Goal: Task Accomplishment & Management: Use online tool/utility

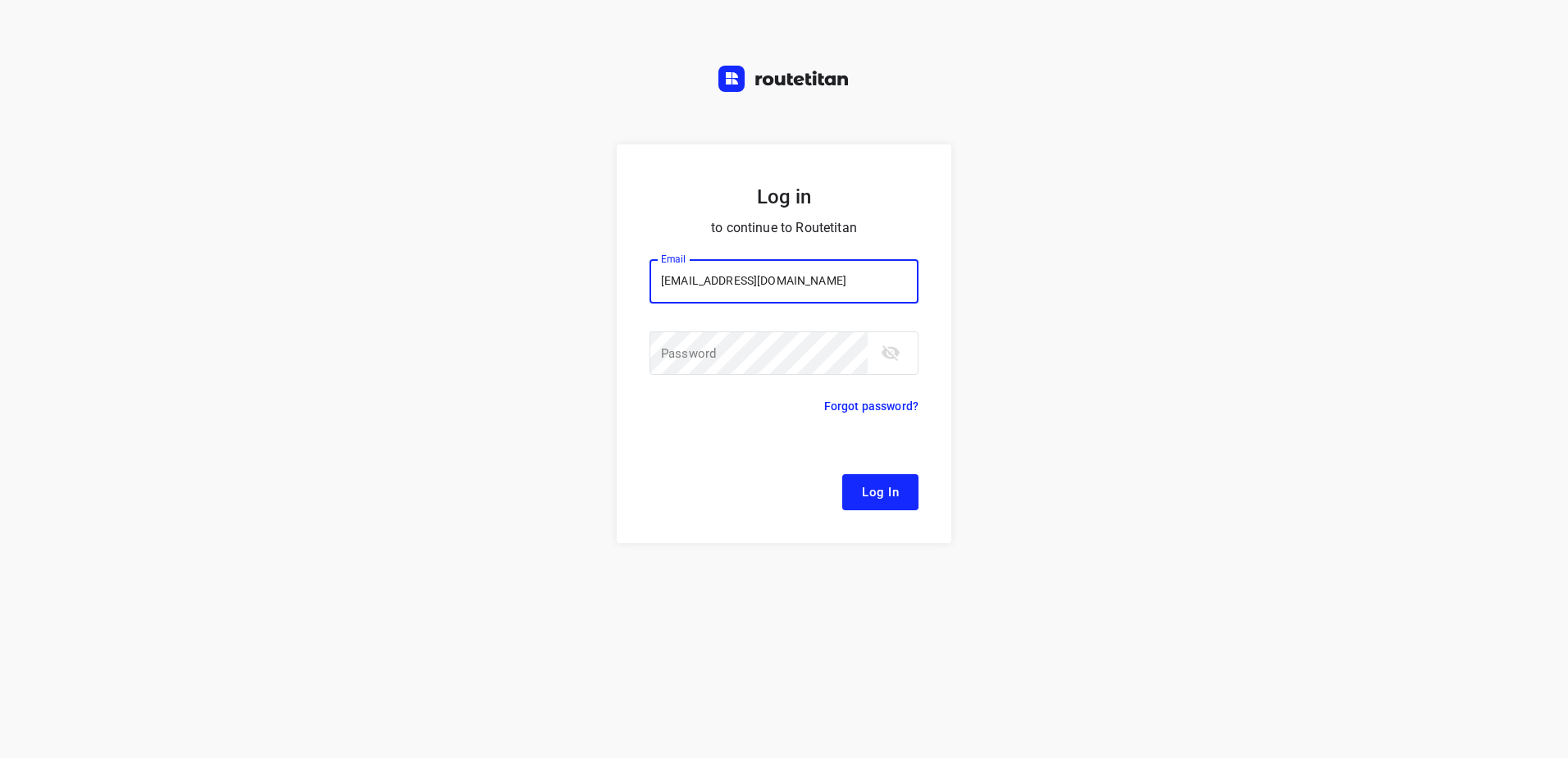
type input "[EMAIL_ADDRESS][DOMAIN_NAME]"
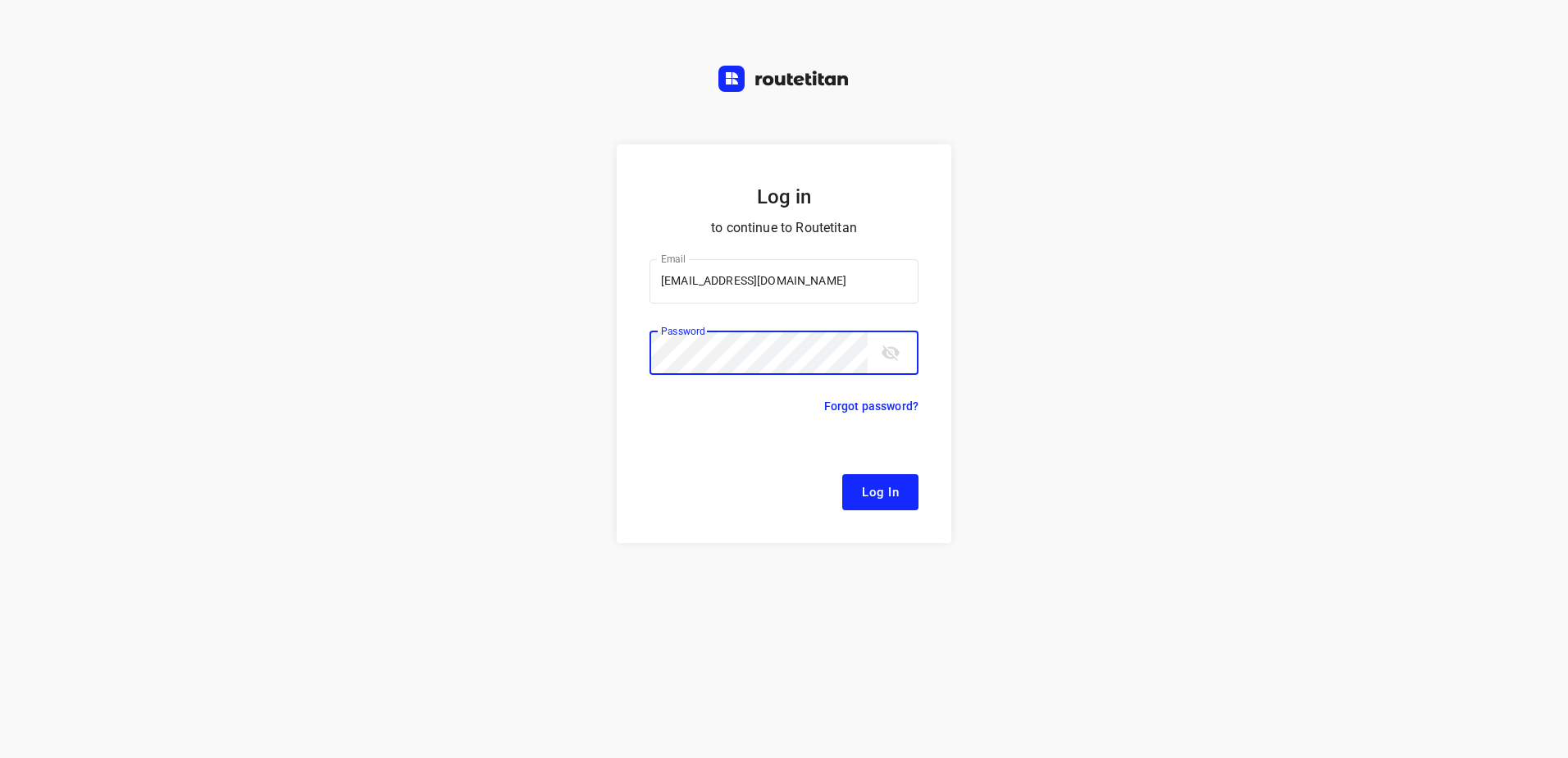
click at [842, 474] on button "Log In" at bounding box center [880, 492] width 76 height 36
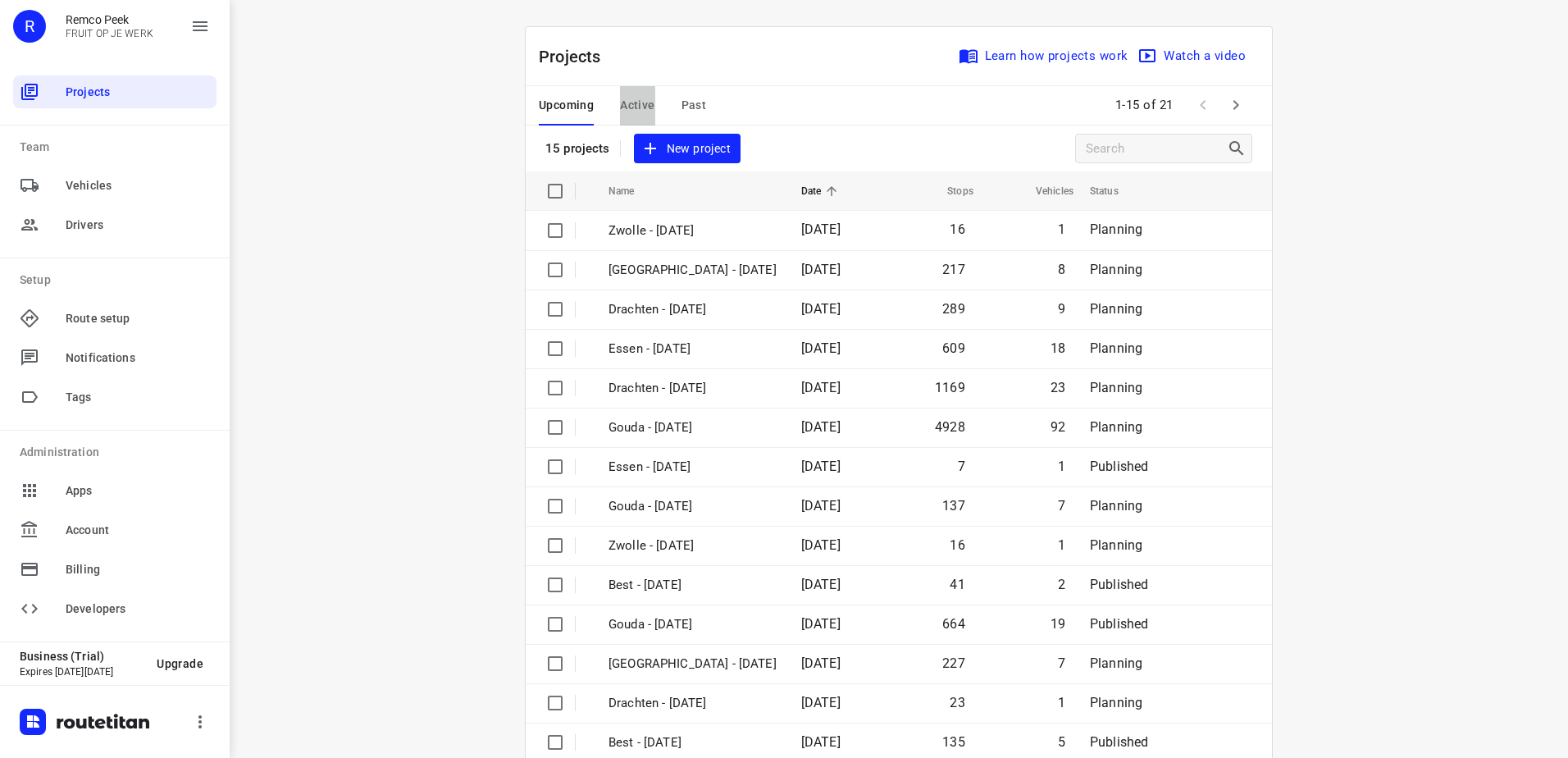
click at [620, 101] on span "Active" at bounding box center [637, 105] width 34 height 21
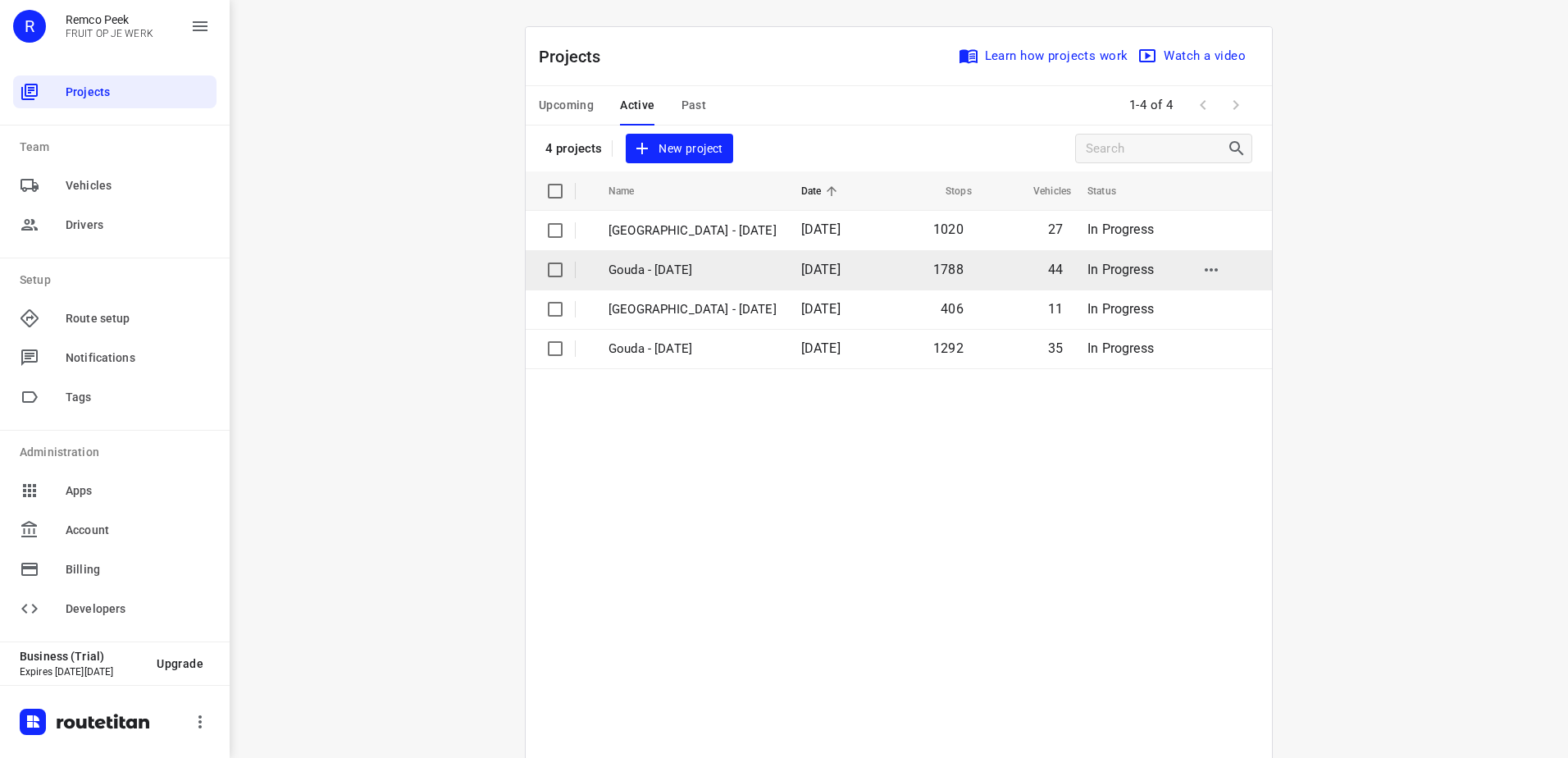
click at [801, 267] on span "20 Aug 2025" at bounding box center [820, 269] width 39 height 15
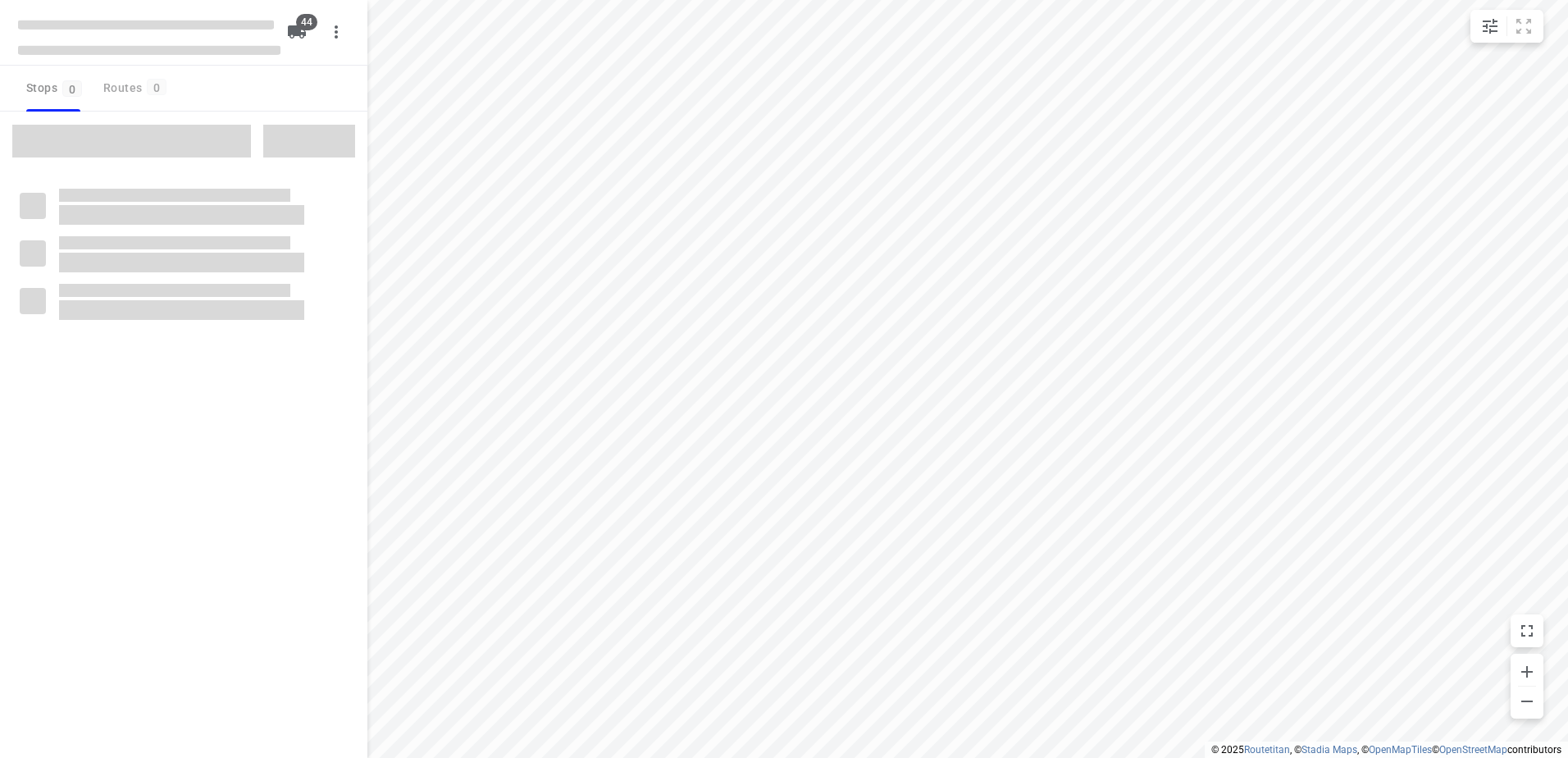
type input "distance"
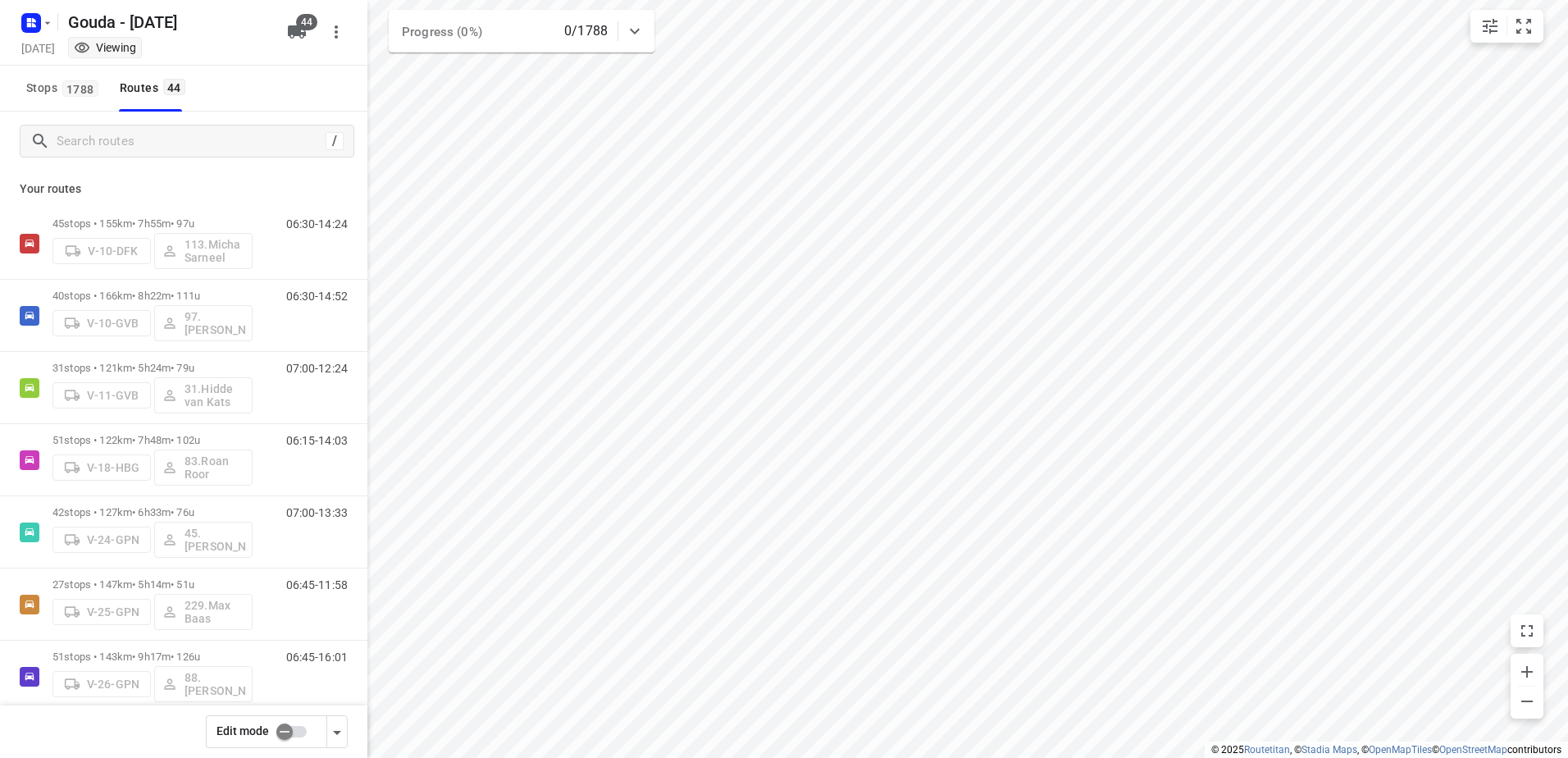
click at [296, 727] on input "checkbox" at bounding box center [284, 732] width 93 height 31
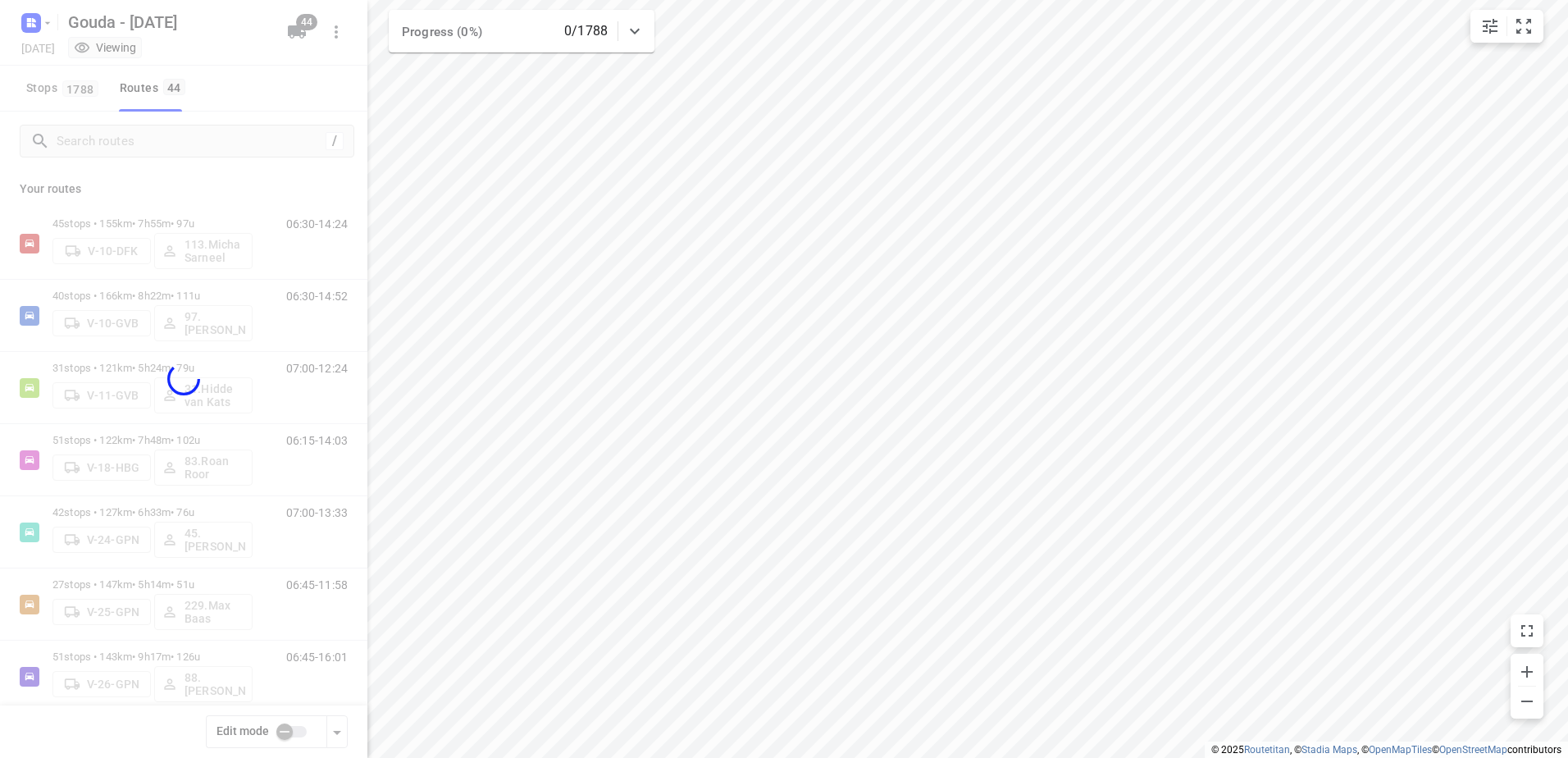
checkbox input "true"
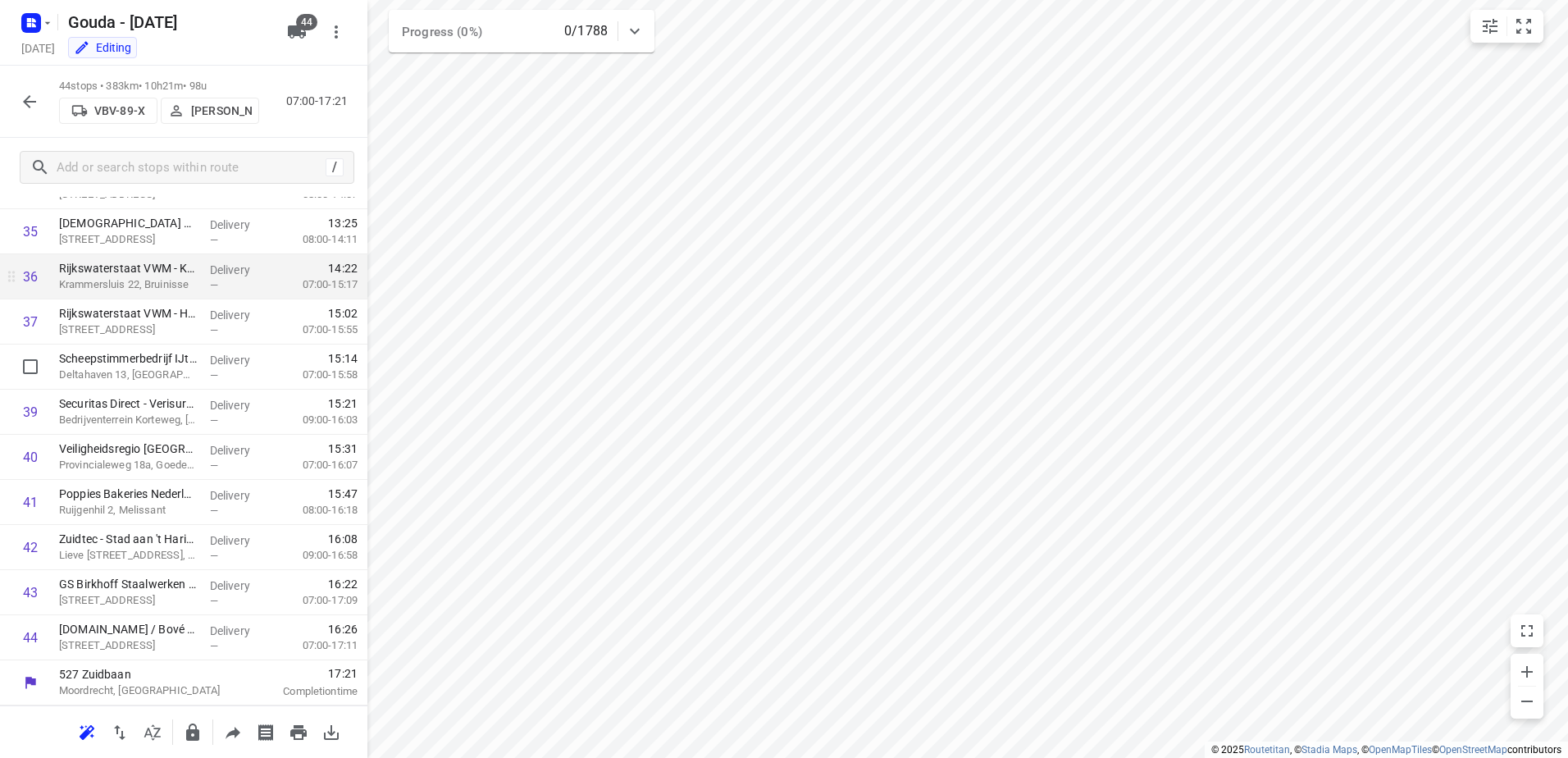
scroll to position [1521, 0]
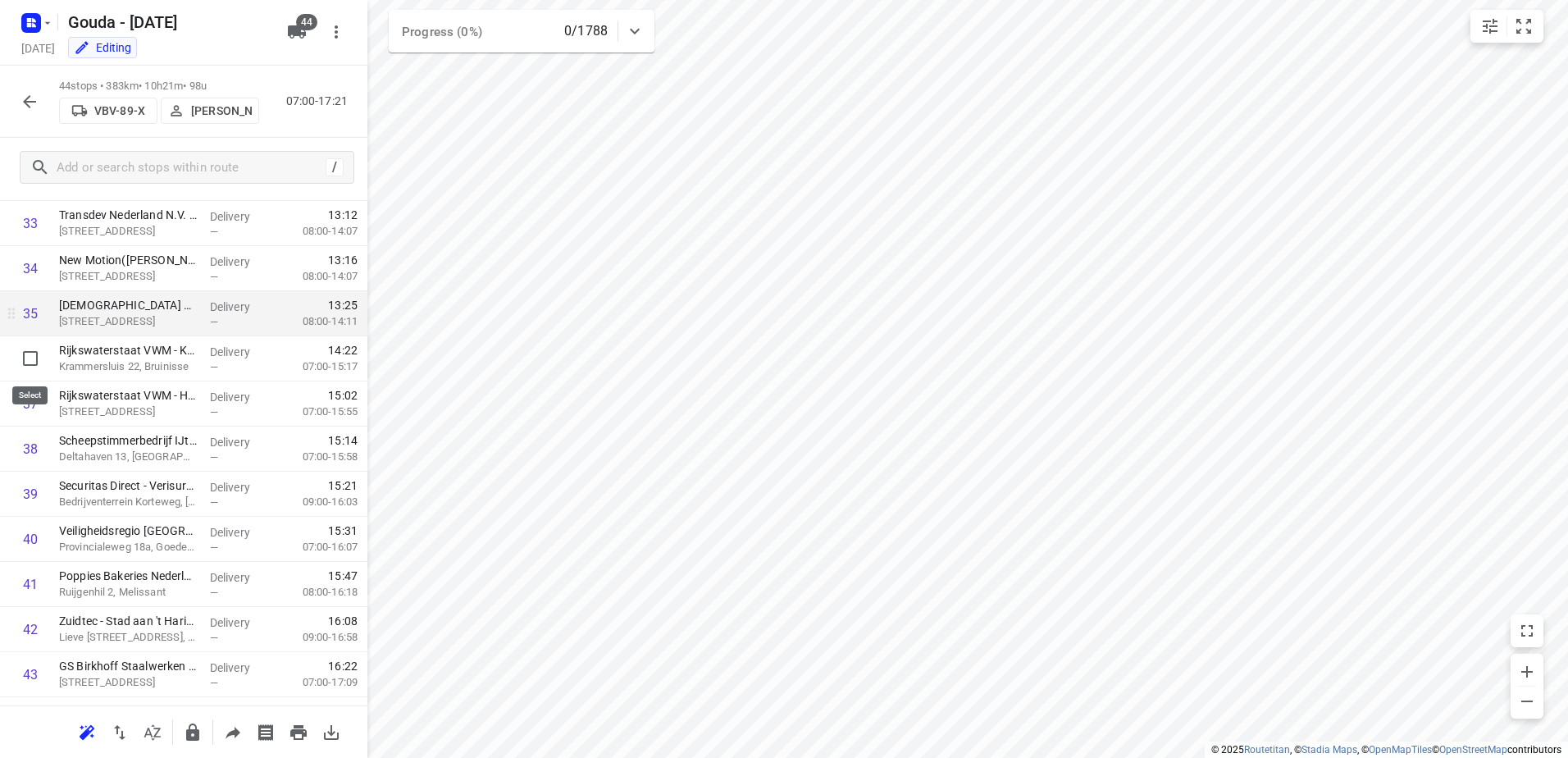
drag, startPoint x: 24, startPoint y: 357, endPoint x: 24, endPoint y: 376, distance: 19.0
click at [24, 357] on input "checkbox" at bounding box center [30, 358] width 33 height 33
checkbox input "true"
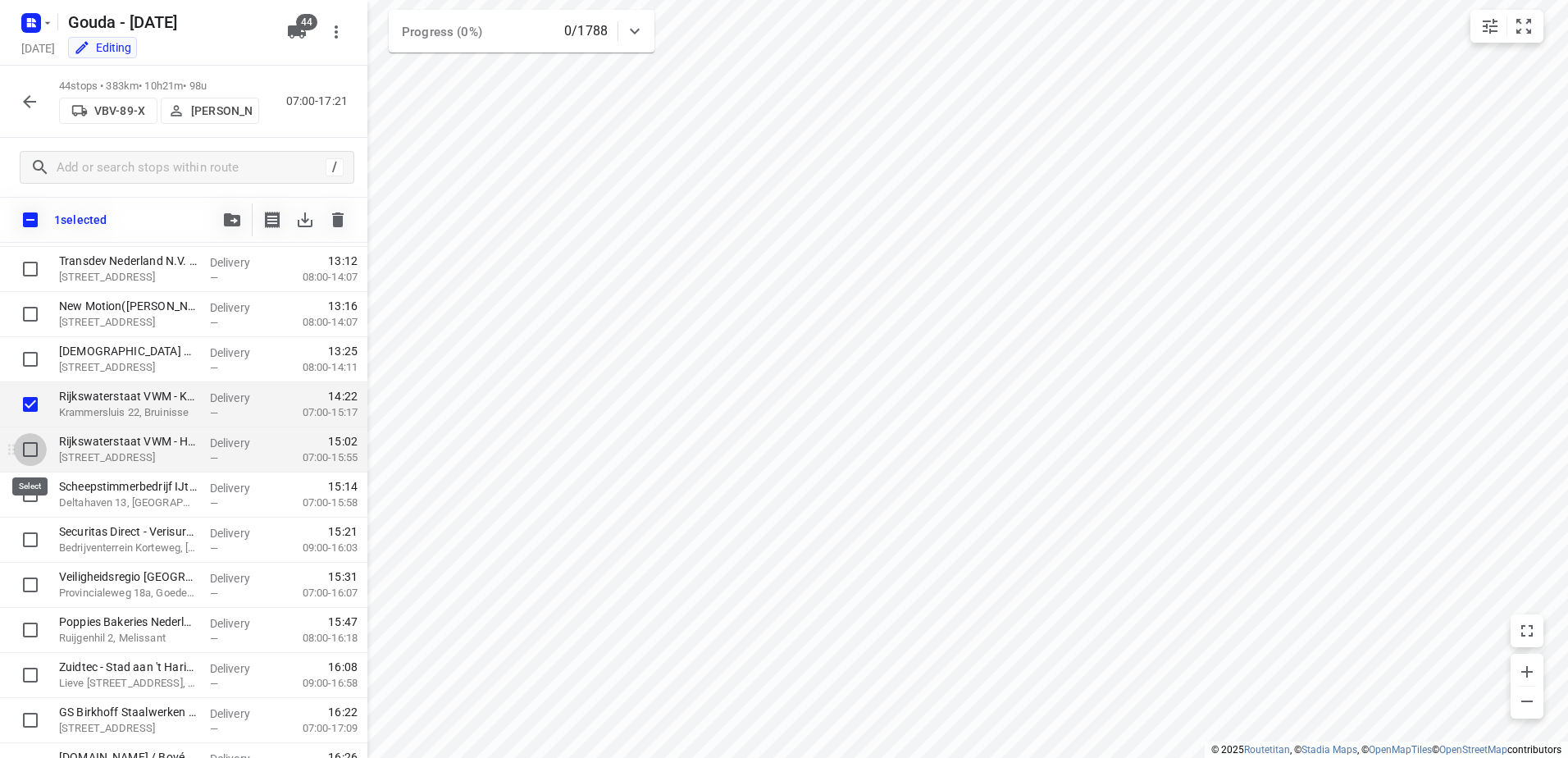
click at [31, 461] on input "checkbox" at bounding box center [30, 450] width 33 height 33
checkbox input "true"
click at [29, 501] on input "checkbox" at bounding box center [30, 494] width 33 height 33
checkbox input "true"
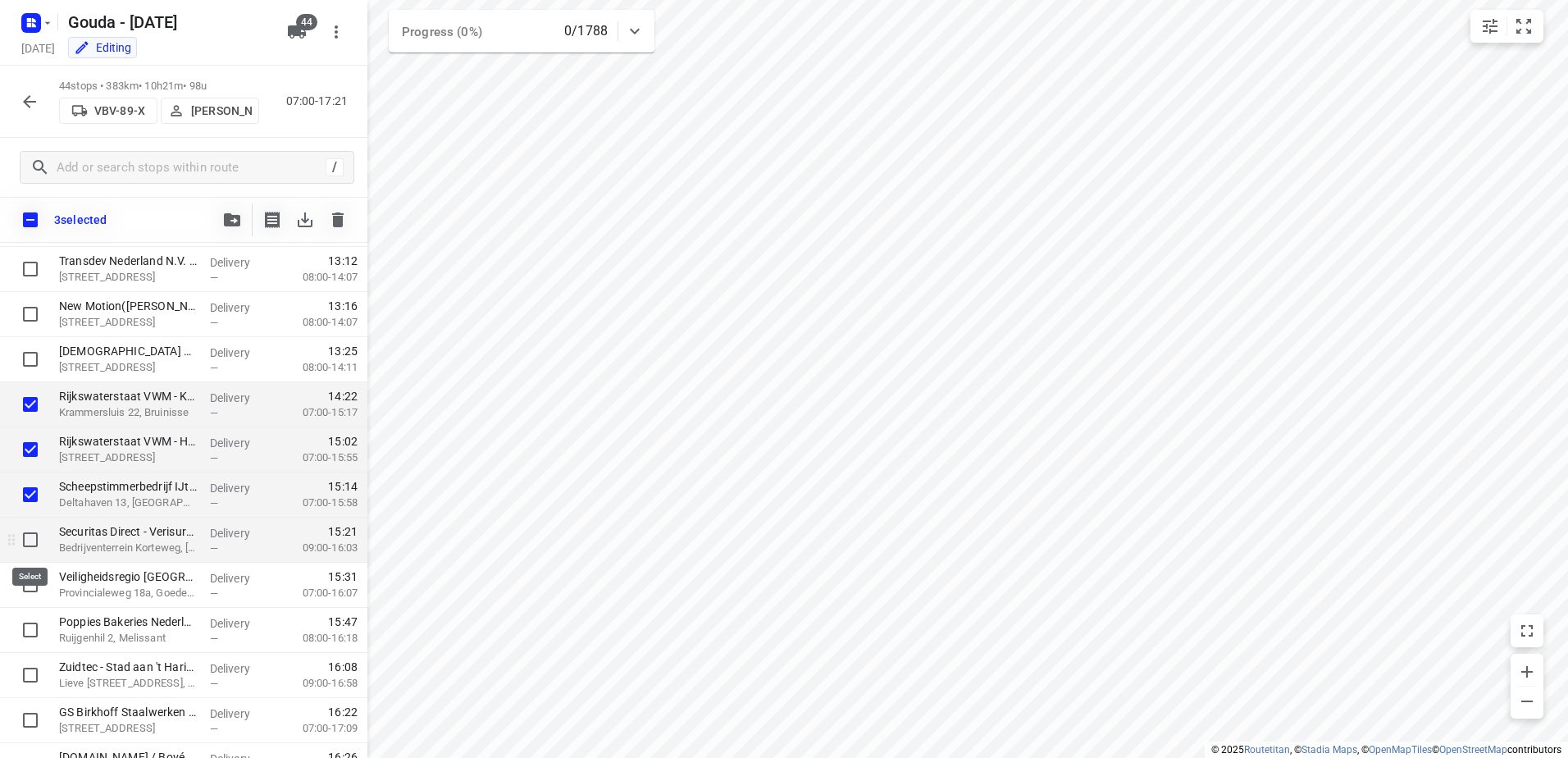
click at [28, 532] on input "checkbox" at bounding box center [30, 539] width 33 height 33
checkbox input "true"
click at [28, 584] on input "checkbox" at bounding box center [30, 585] width 33 height 33
checkbox input "true"
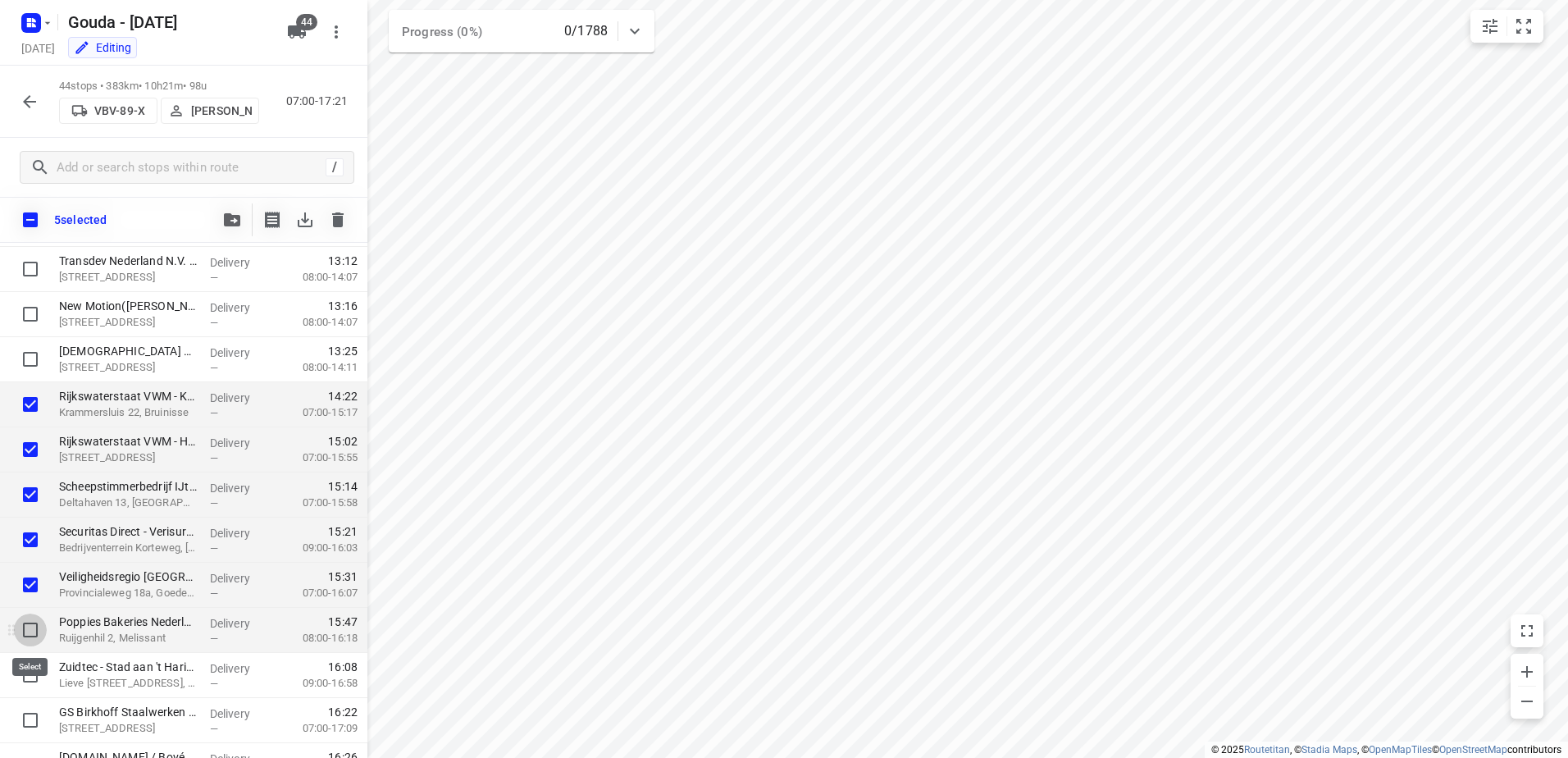
click at [31, 629] on input "checkbox" at bounding box center [30, 630] width 33 height 33
checkbox input "true"
click at [29, 672] on input "checkbox" at bounding box center [30, 675] width 33 height 33
checkbox input "true"
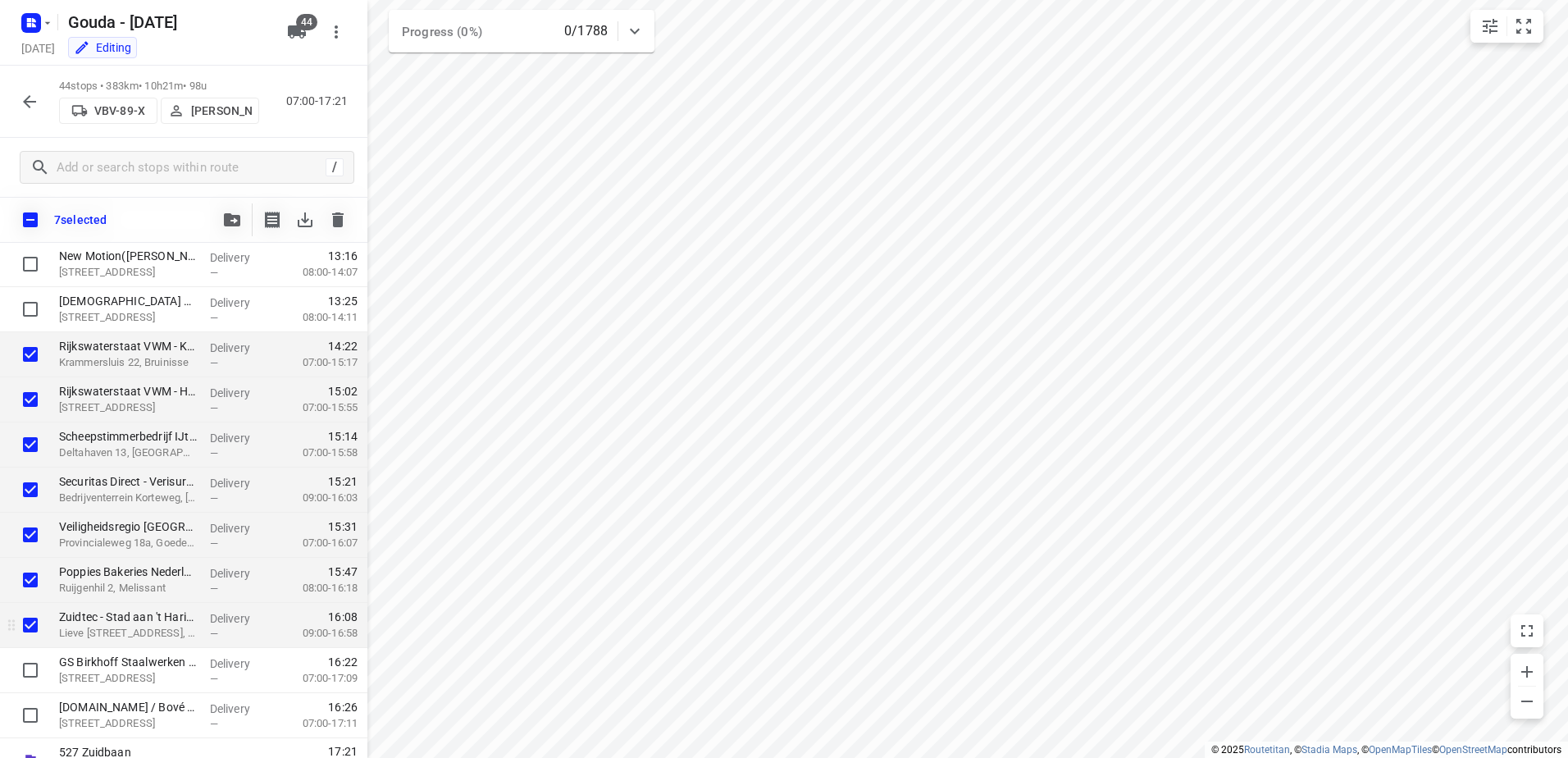
scroll to position [1597, 0]
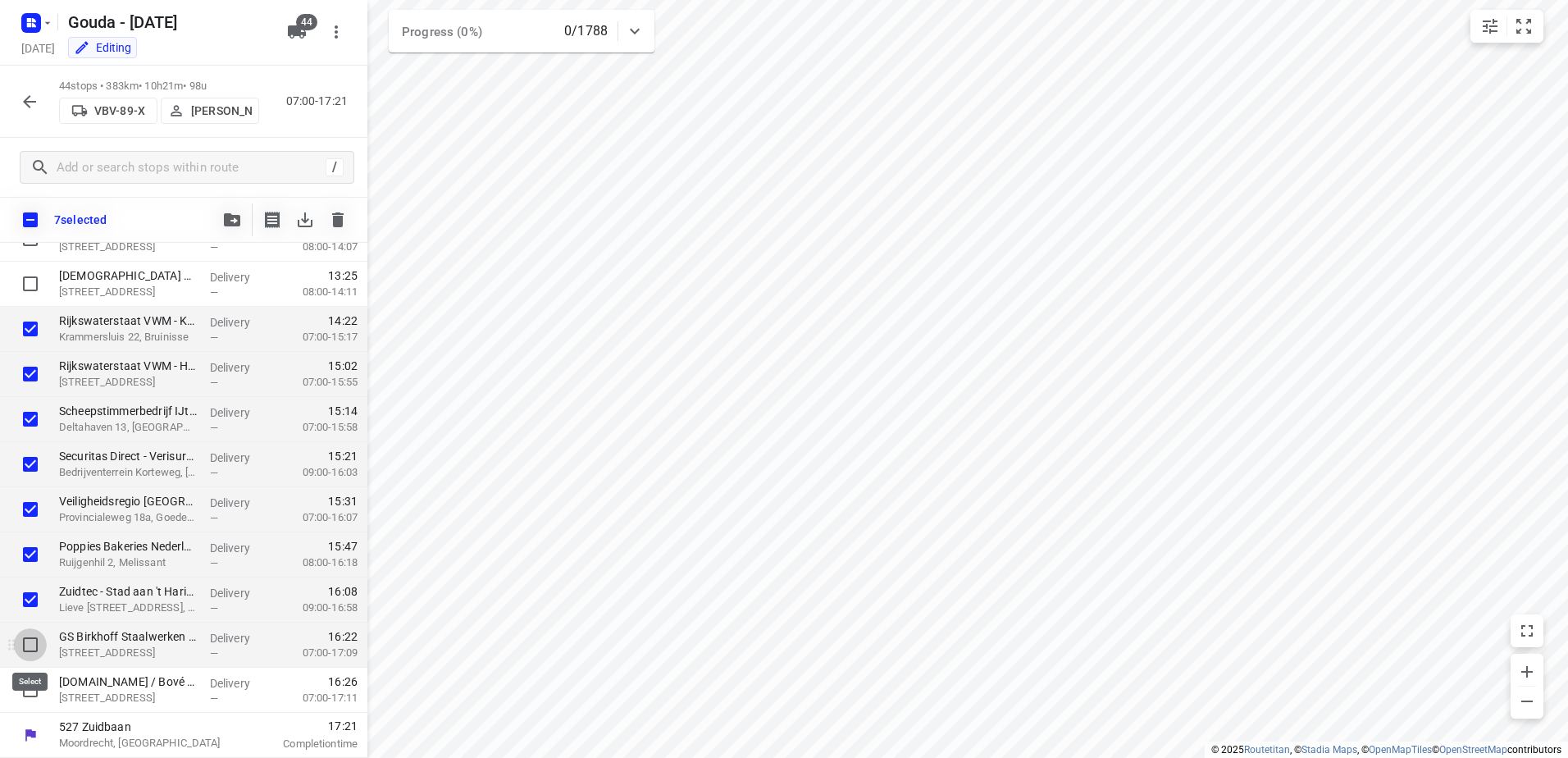
click at [33, 650] on input "checkbox" at bounding box center [30, 645] width 33 height 33
checkbox input "true"
click at [27, 699] on input "checkbox" at bounding box center [30, 690] width 33 height 33
checkbox input "true"
click at [229, 223] on icon "button" at bounding box center [232, 219] width 16 height 13
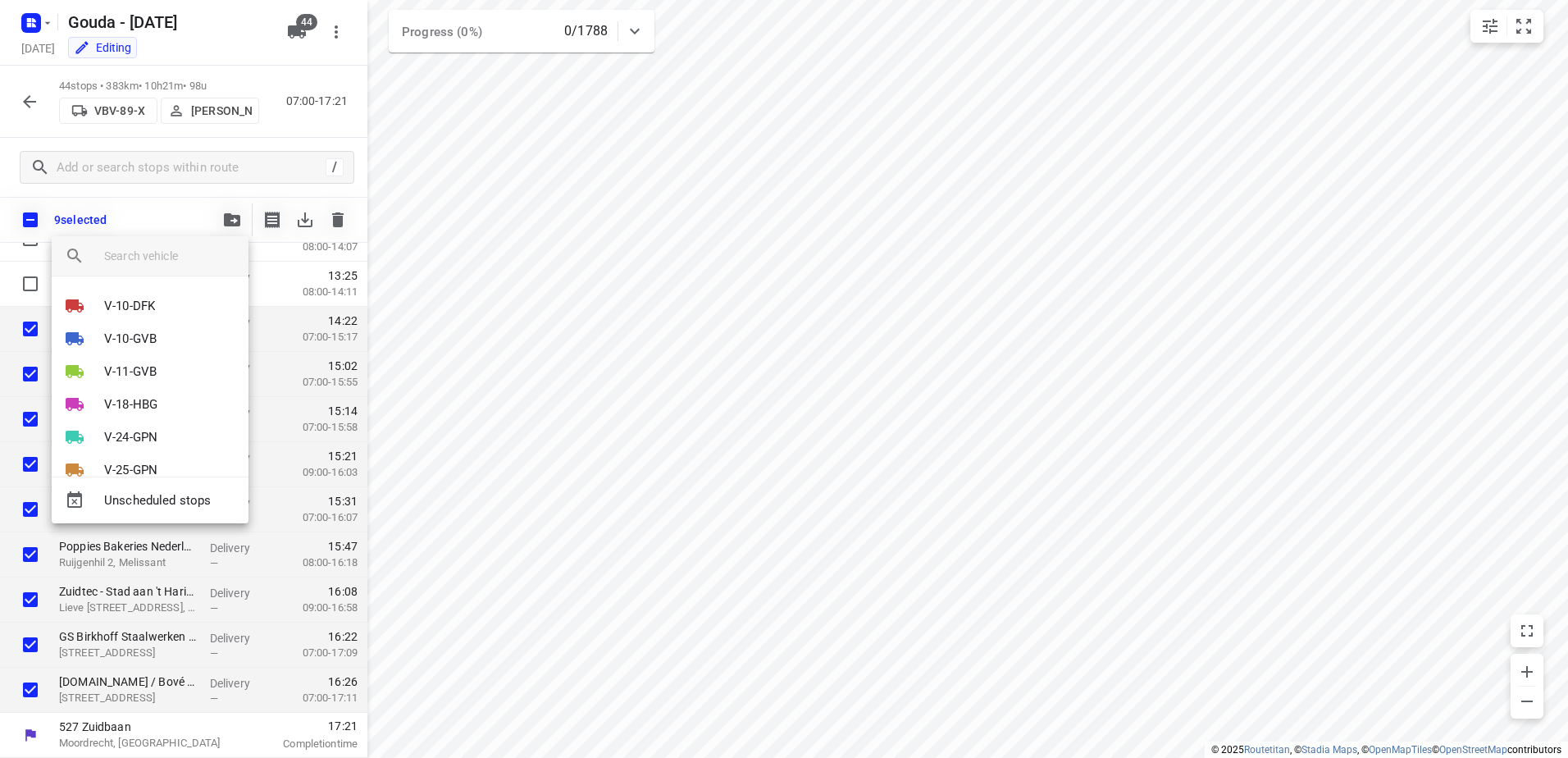
click at [193, 254] on input "search vehicle" at bounding box center [169, 256] width 131 height 24
click at [635, 422] on div at bounding box center [784, 379] width 1568 height 758
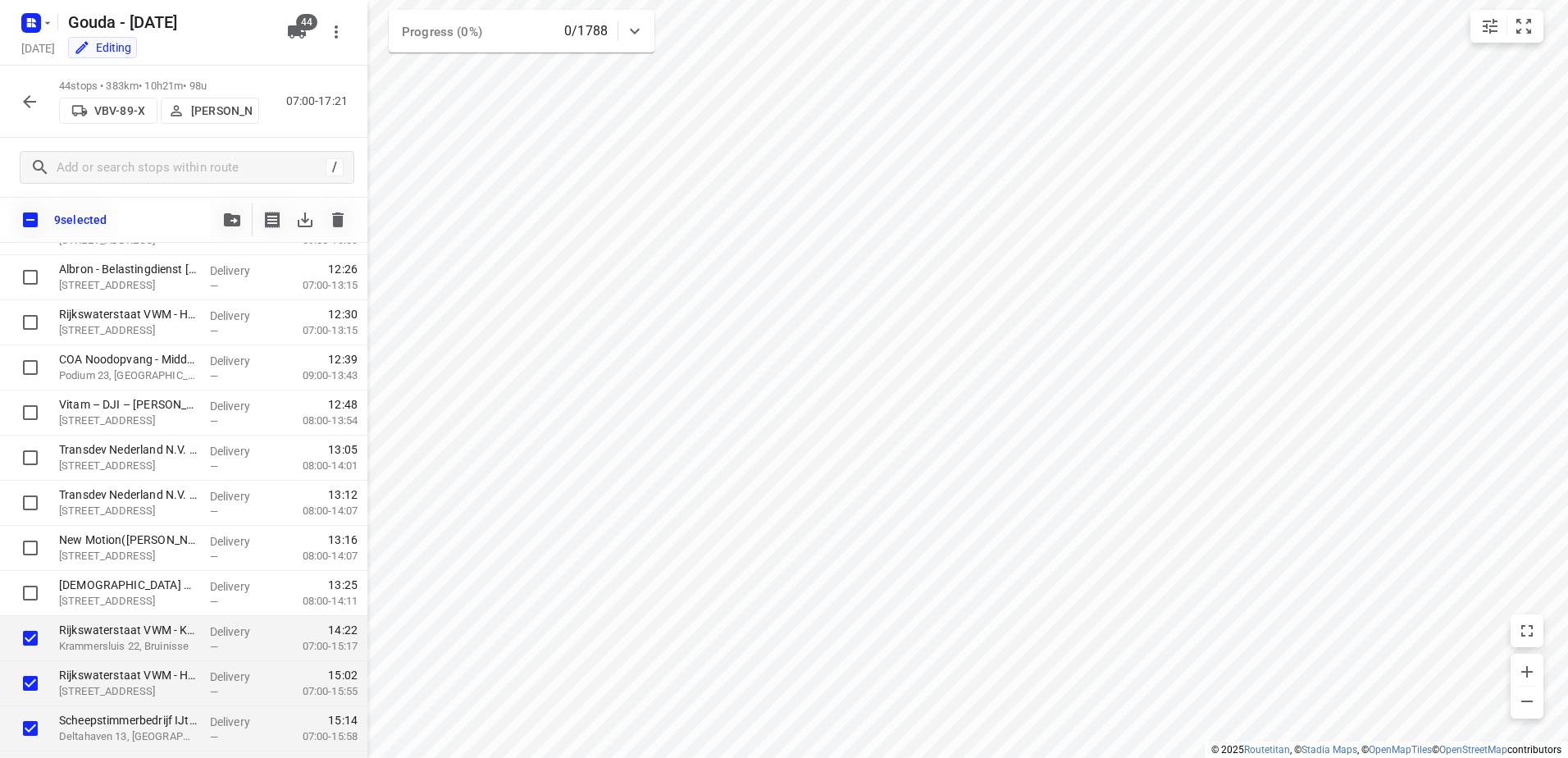
scroll to position [1281, 0]
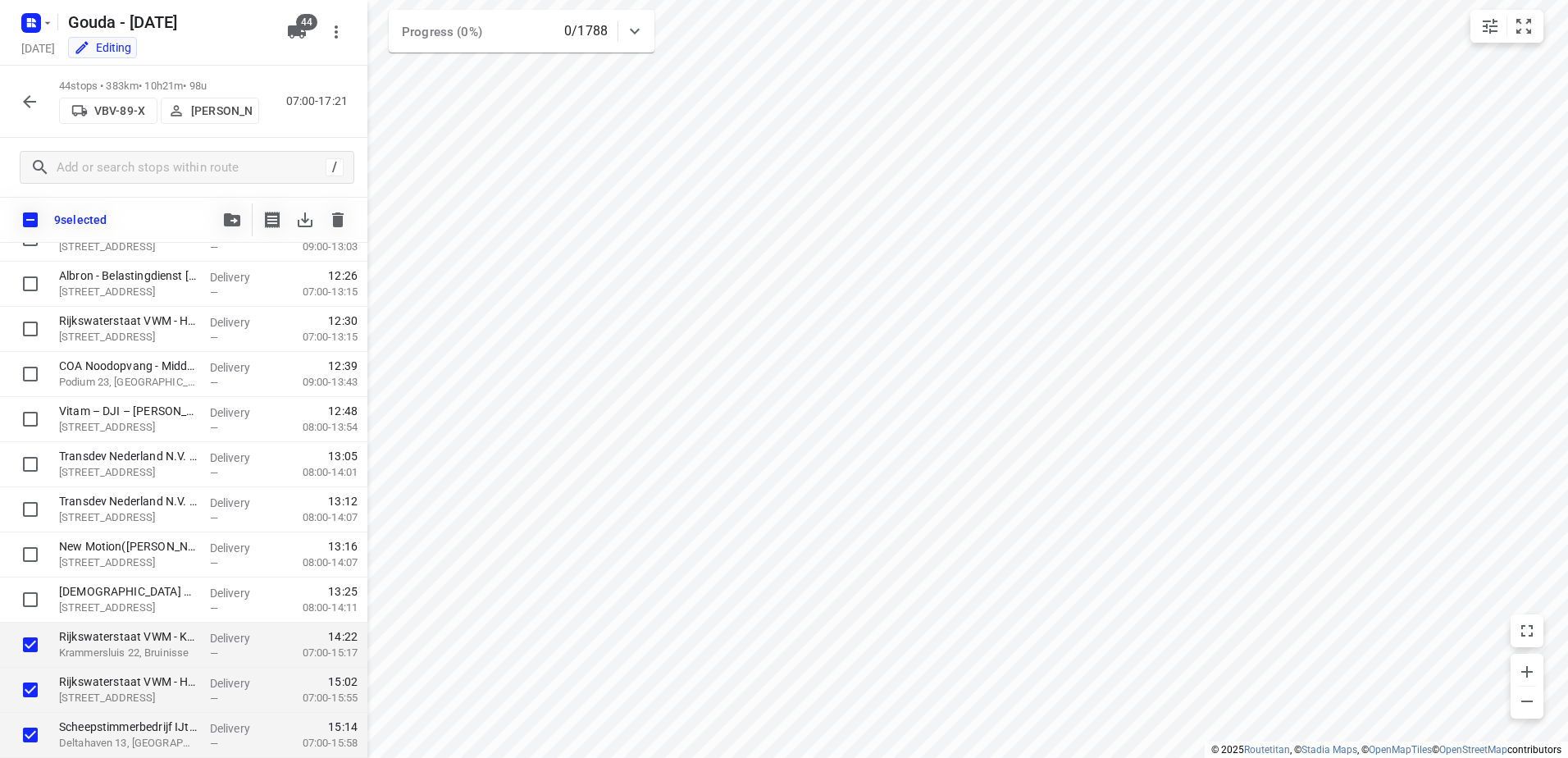
click at [232, 220] on icon "button" at bounding box center [232, 219] width 16 height 13
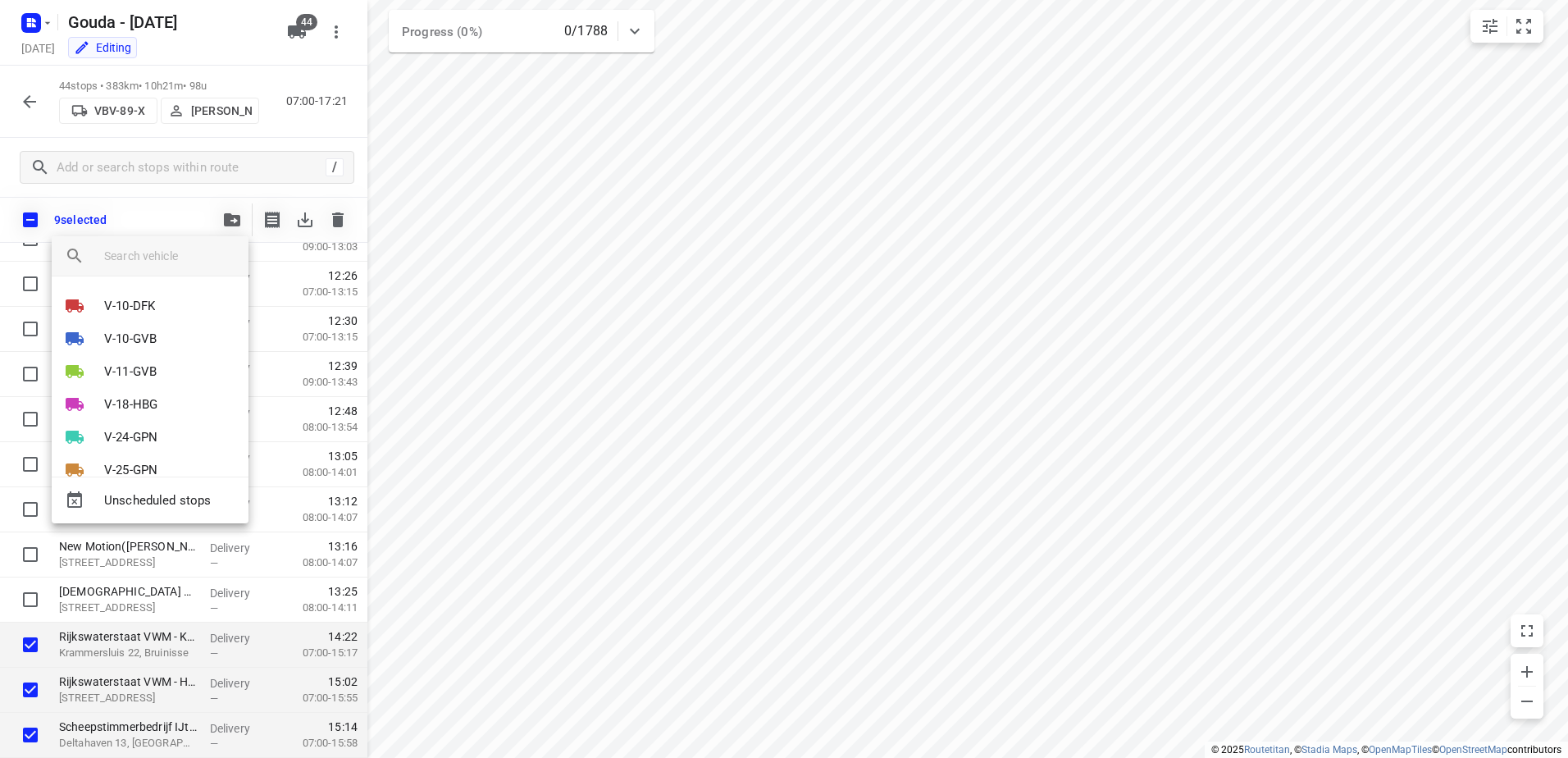
click at [187, 255] on input "search vehicle" at bounding box center [169, 256] width 131 height 24
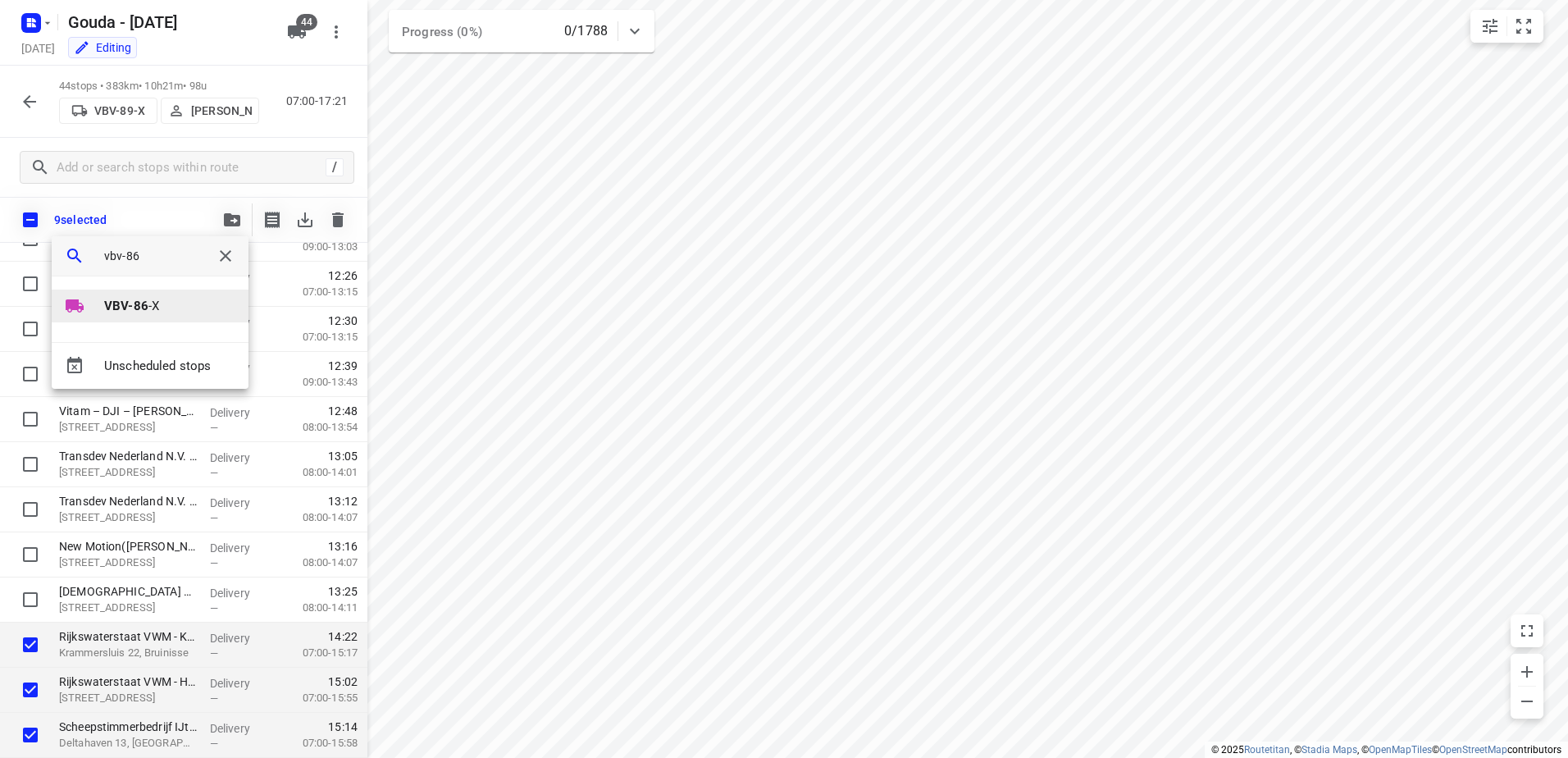
type input "vbv-86"
click at [172, 301] on li "VBV-86 -X" at bounding box center [150, 306] width 197 height 33
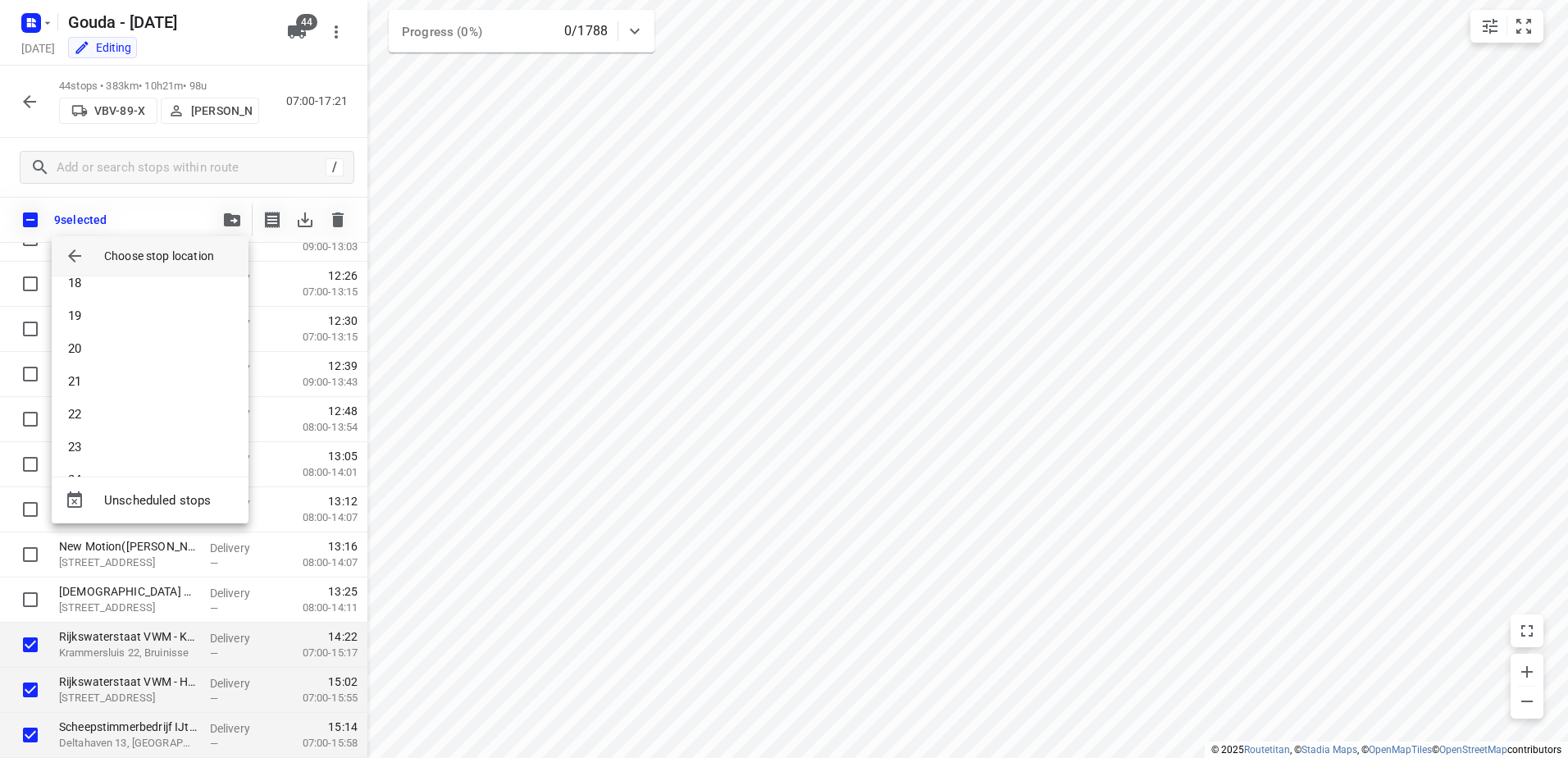
scroll to position [1034, 0]
click at [157, 436] on li "37" at bounding box center [150, 447] width 197 height 33
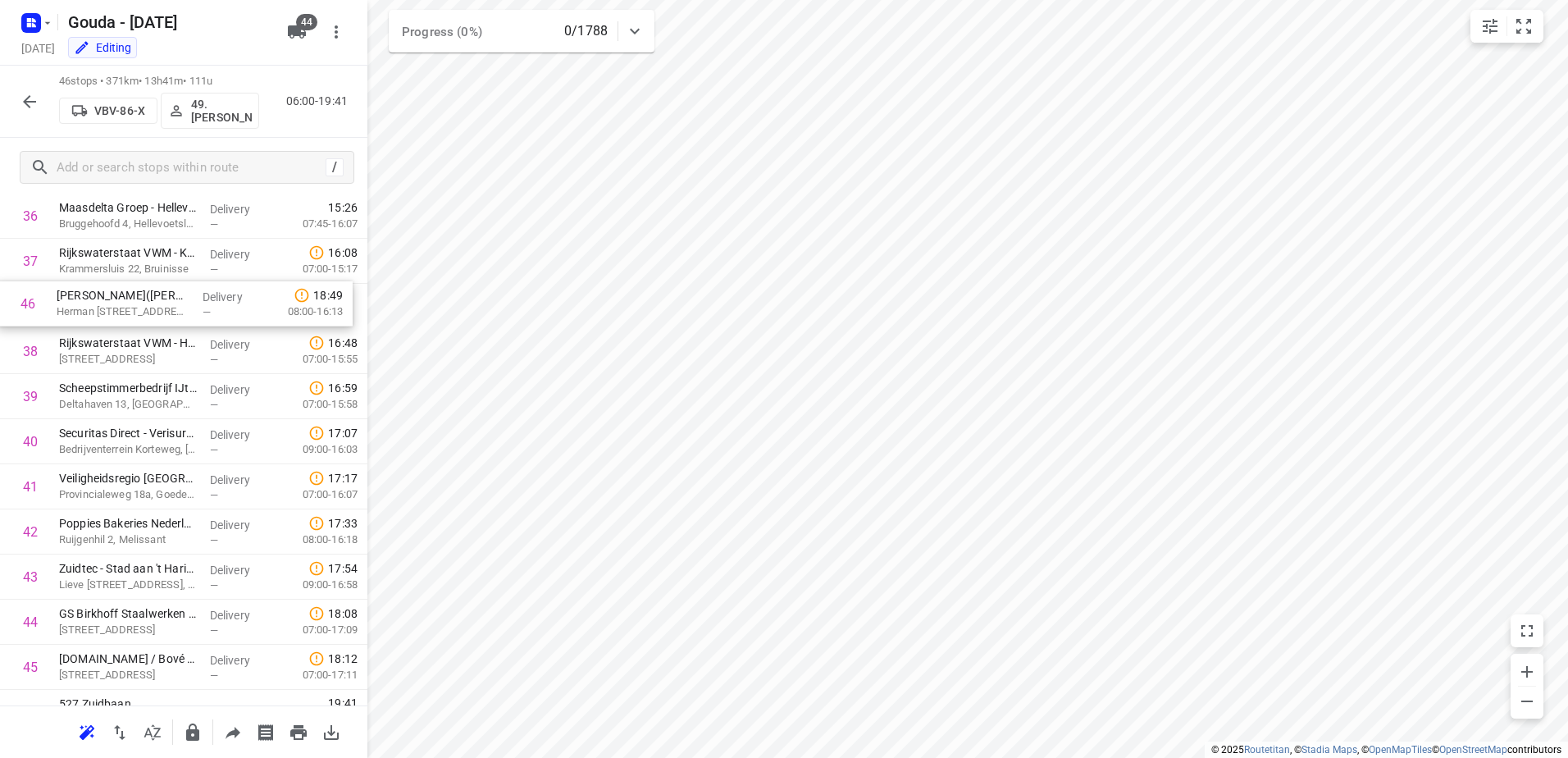
scroll to position [1647, 0]
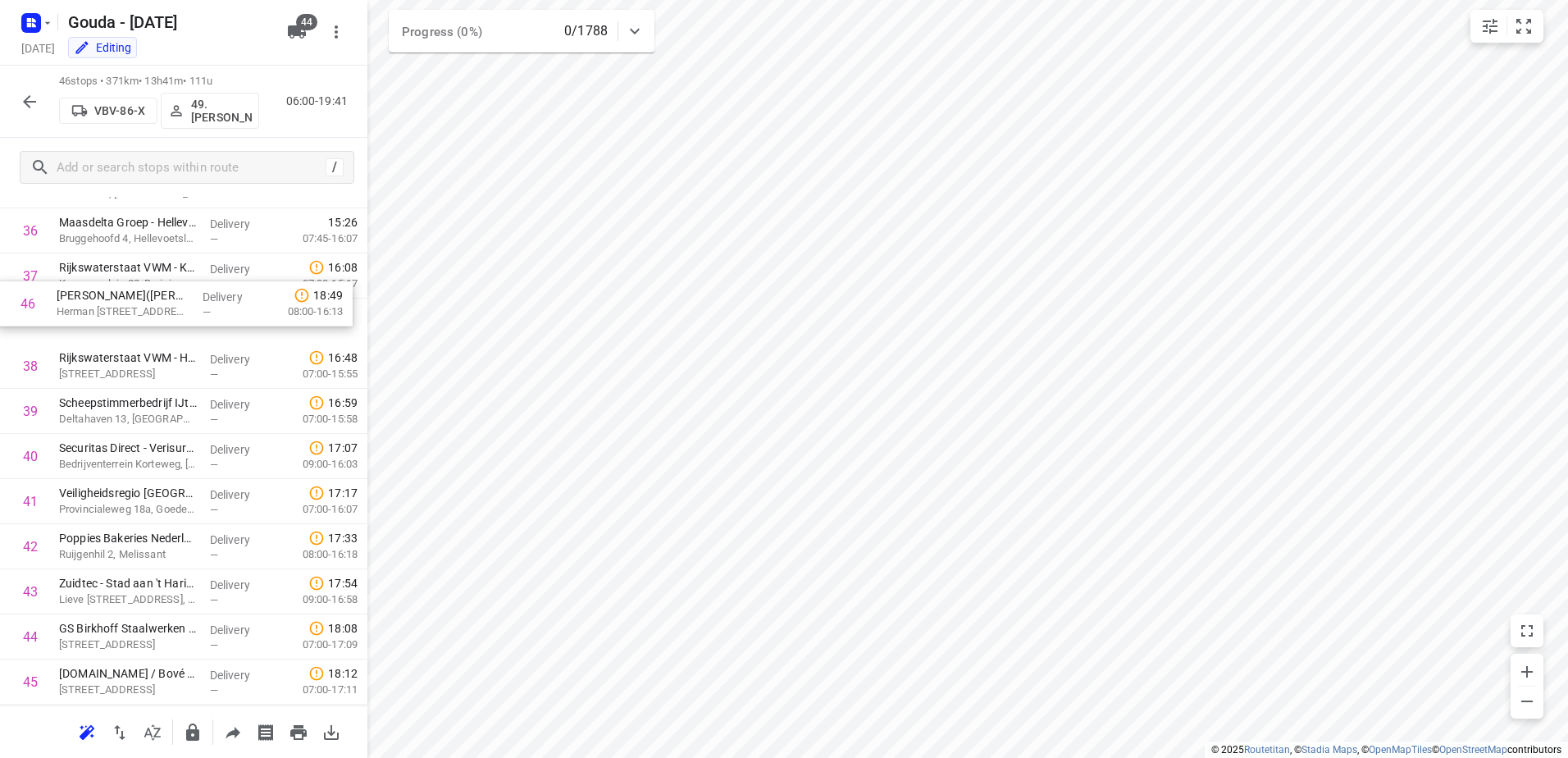
drag, startPoint x: 161, startPoint y: 643, endPoint x: 160, endPoint y: 294, distance: 349.0
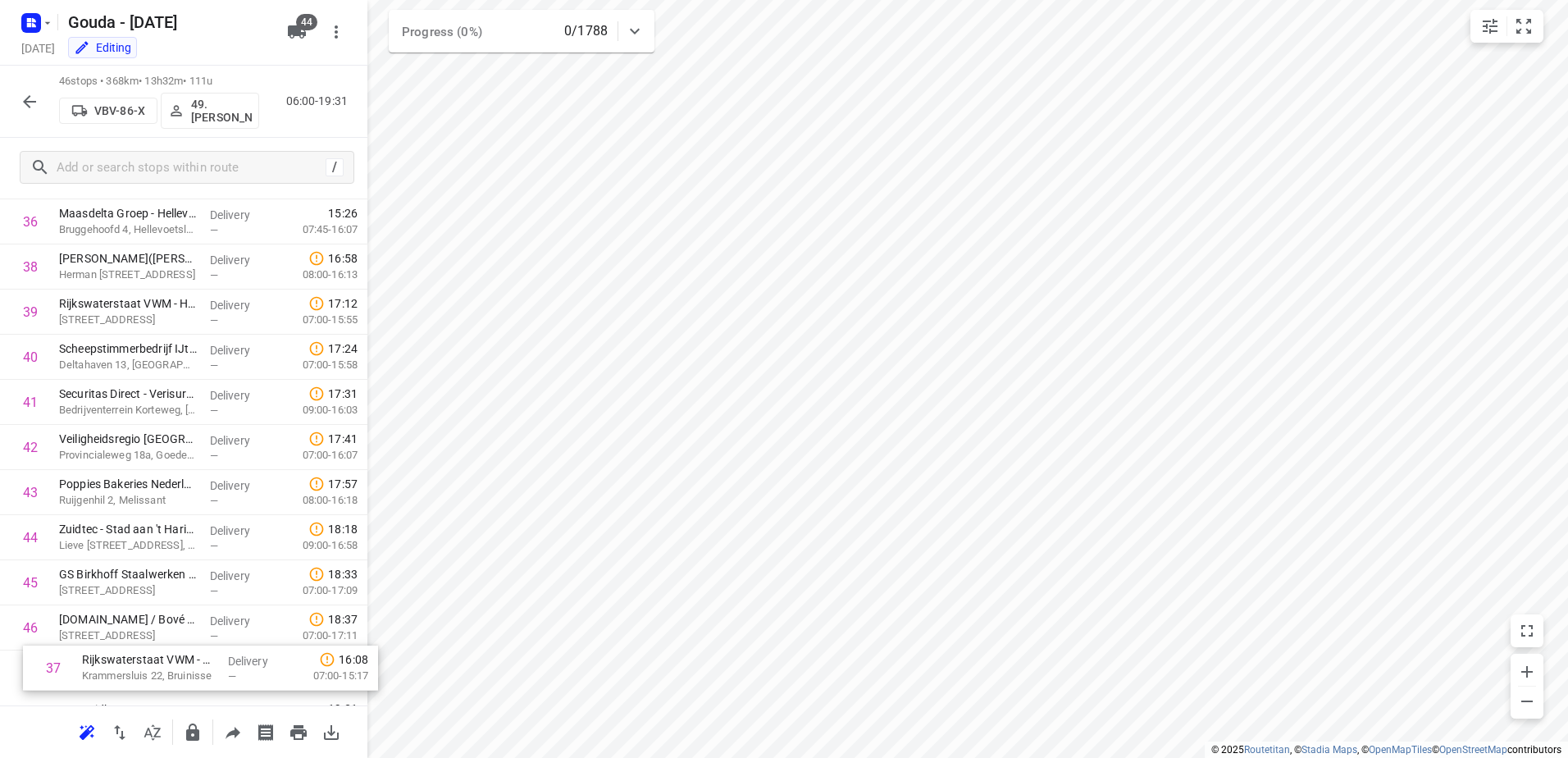
scroll to position [1694, 0]
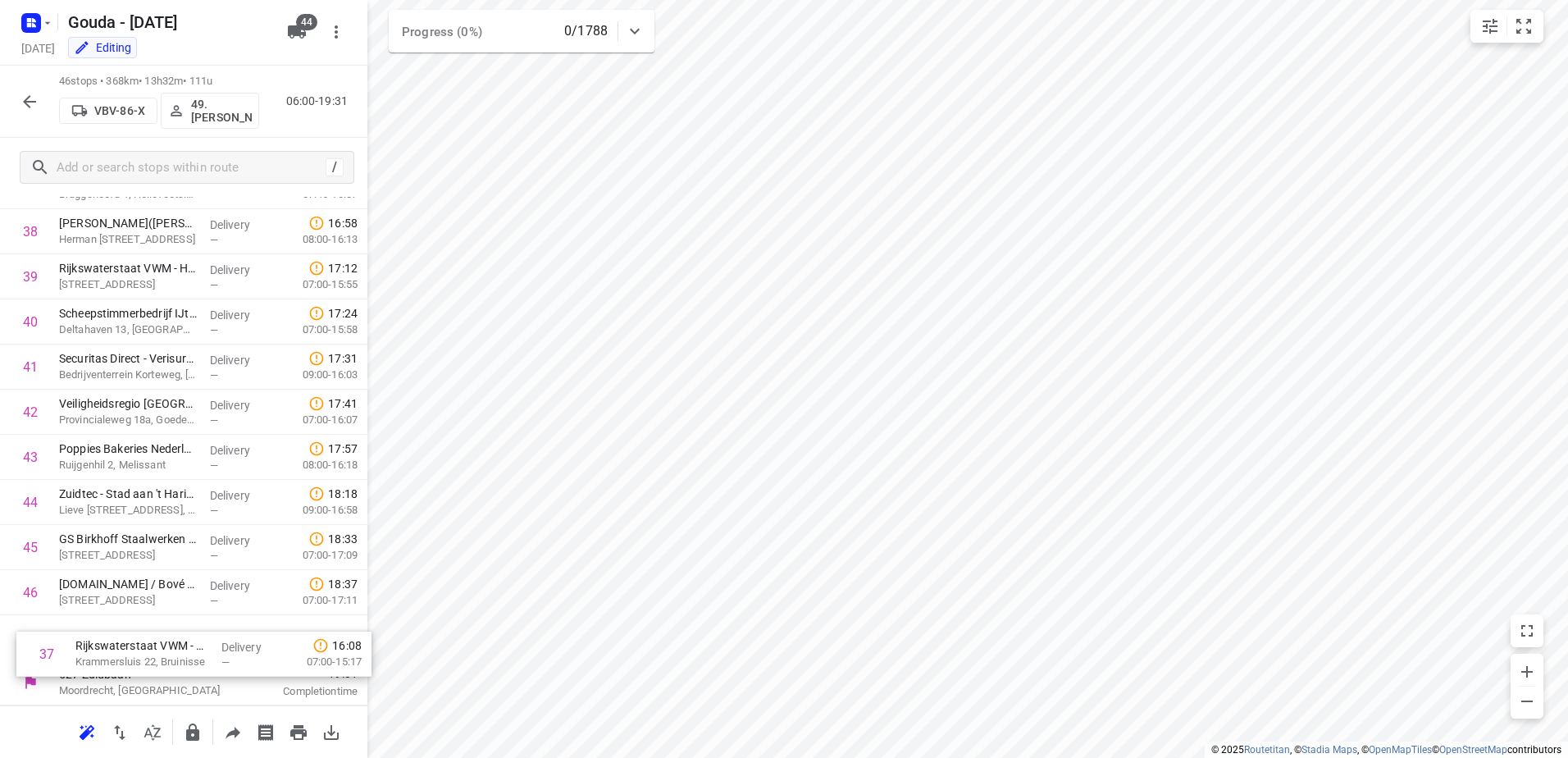
drag, startPoint x: 239, startPoint y: 300, endPoint x: 254, endPoint y: 648, distance: 348.3
click at [30, 105] on icon "button" at bounding box center [30, 102] width 20 height 20
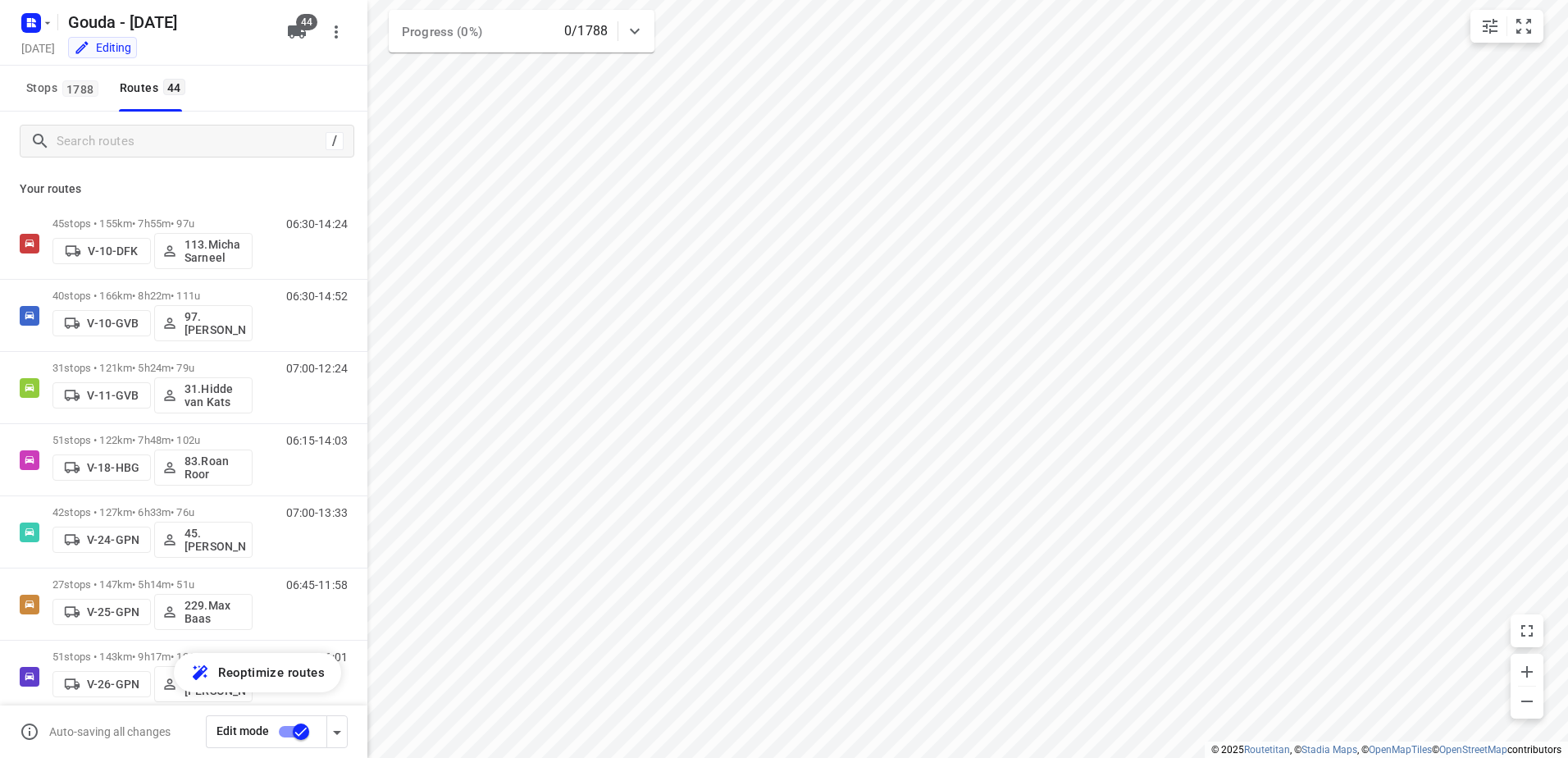
click at [290, 729] on input "checkbox" at bounding box center [300, 732] width 93 height 31
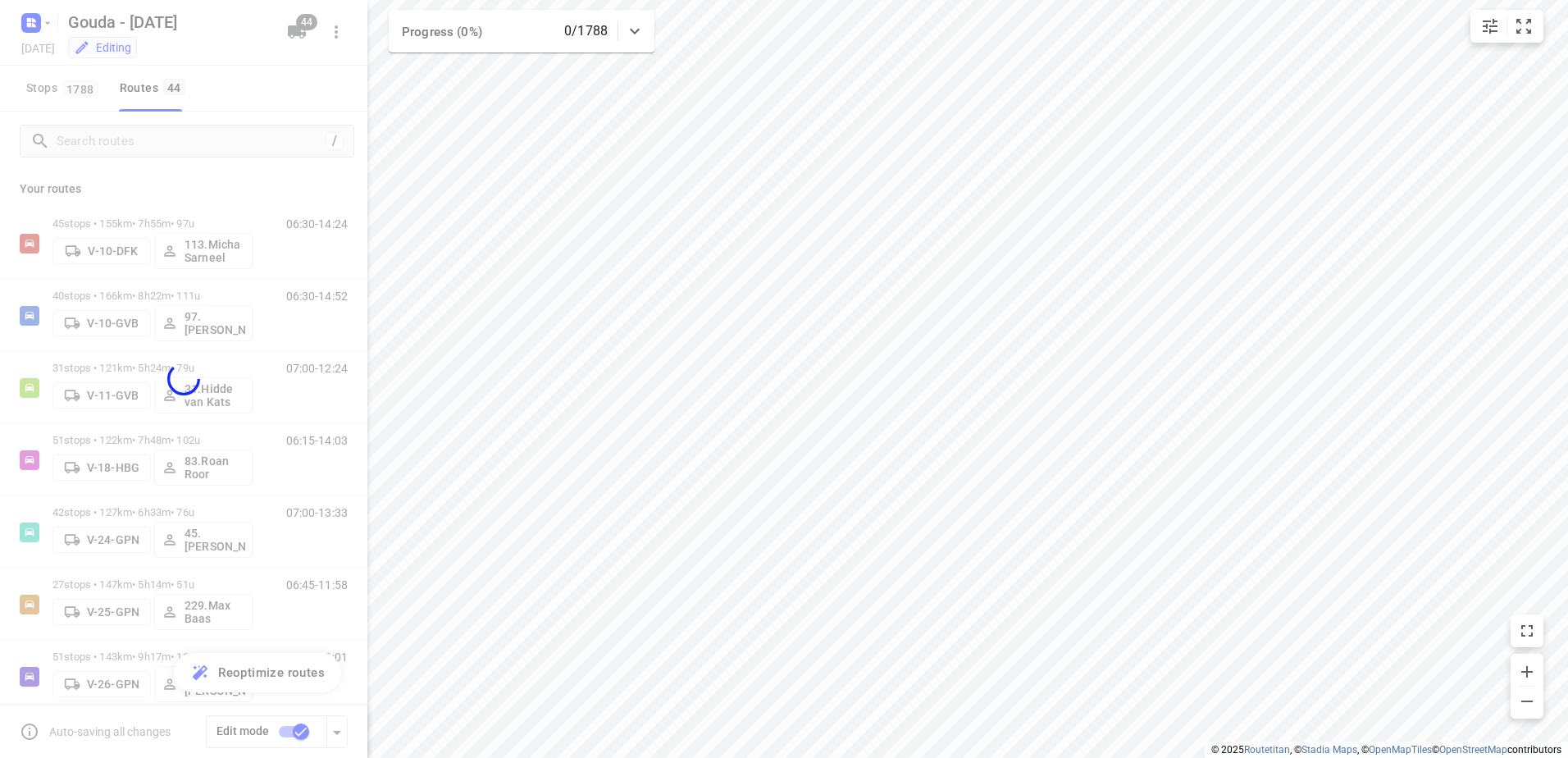
checkbox input "false"
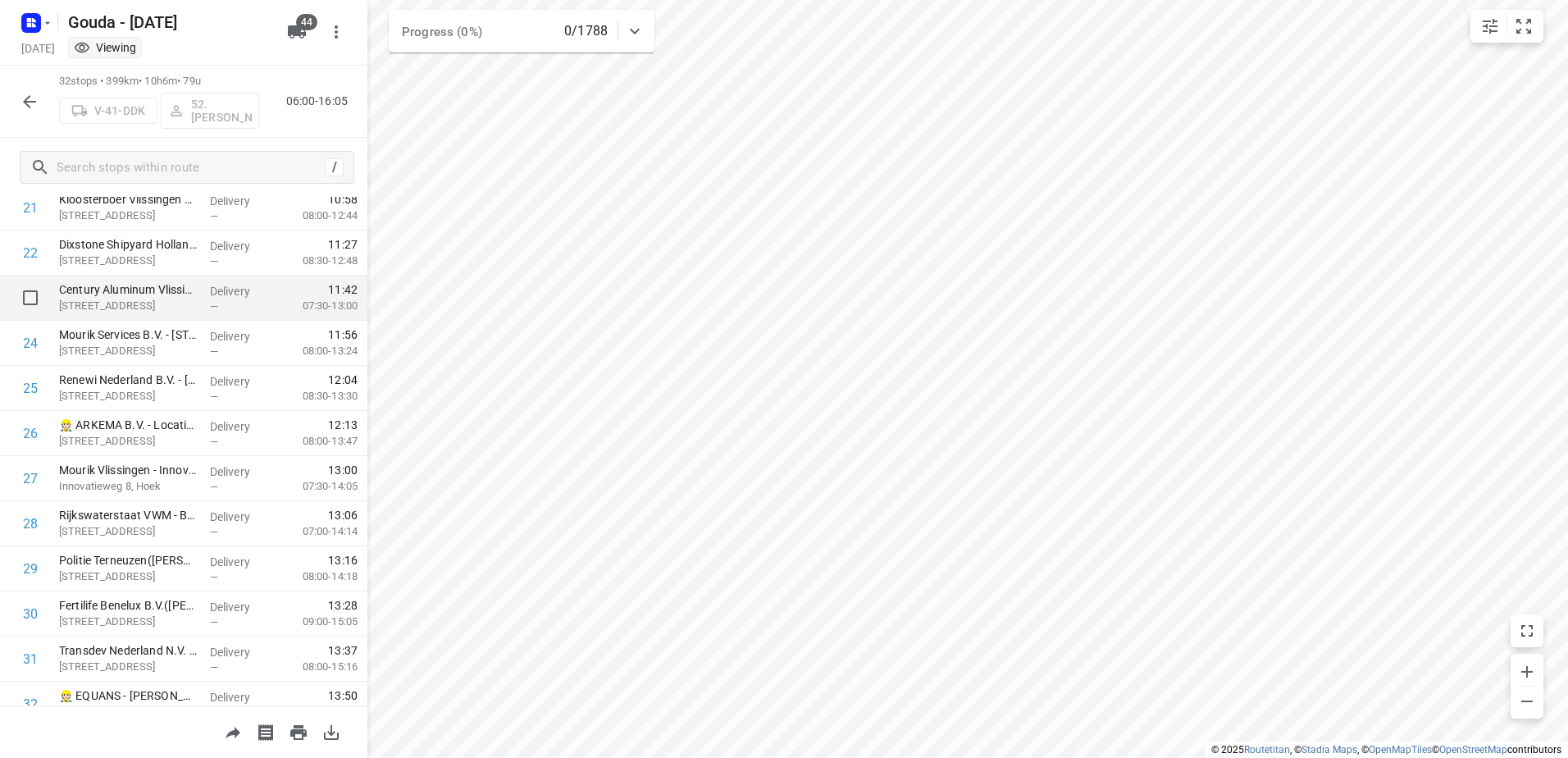
scroll to position [1063, 0]
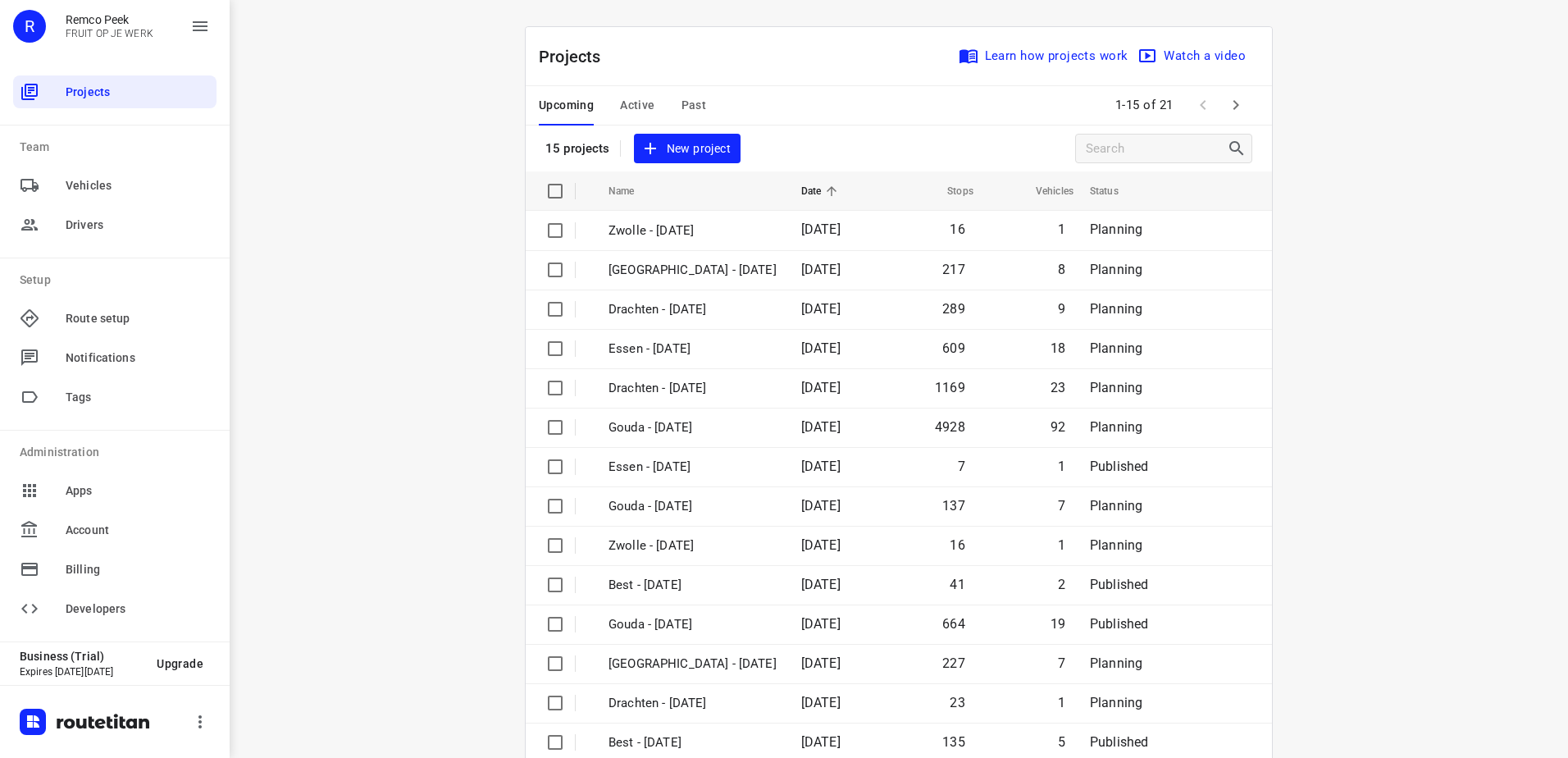
click at [700, 108] on div "Upcoming Active Past" at bounding box center [634, 105] width 193 height 39
click at [682, 96] on span "Past" at bounding box center [694, 105] width 25 height 21
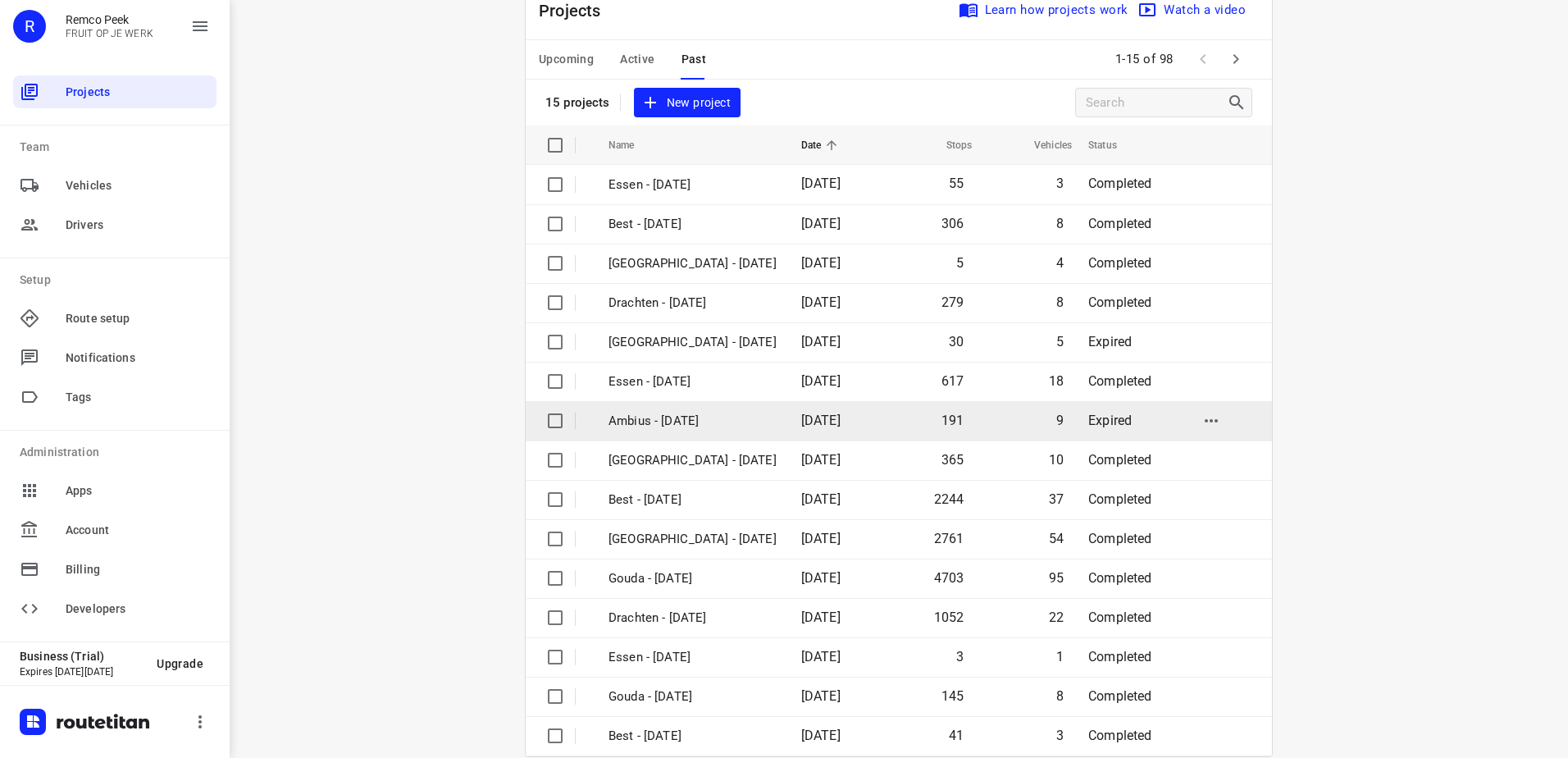
scroll to position [72, 0]
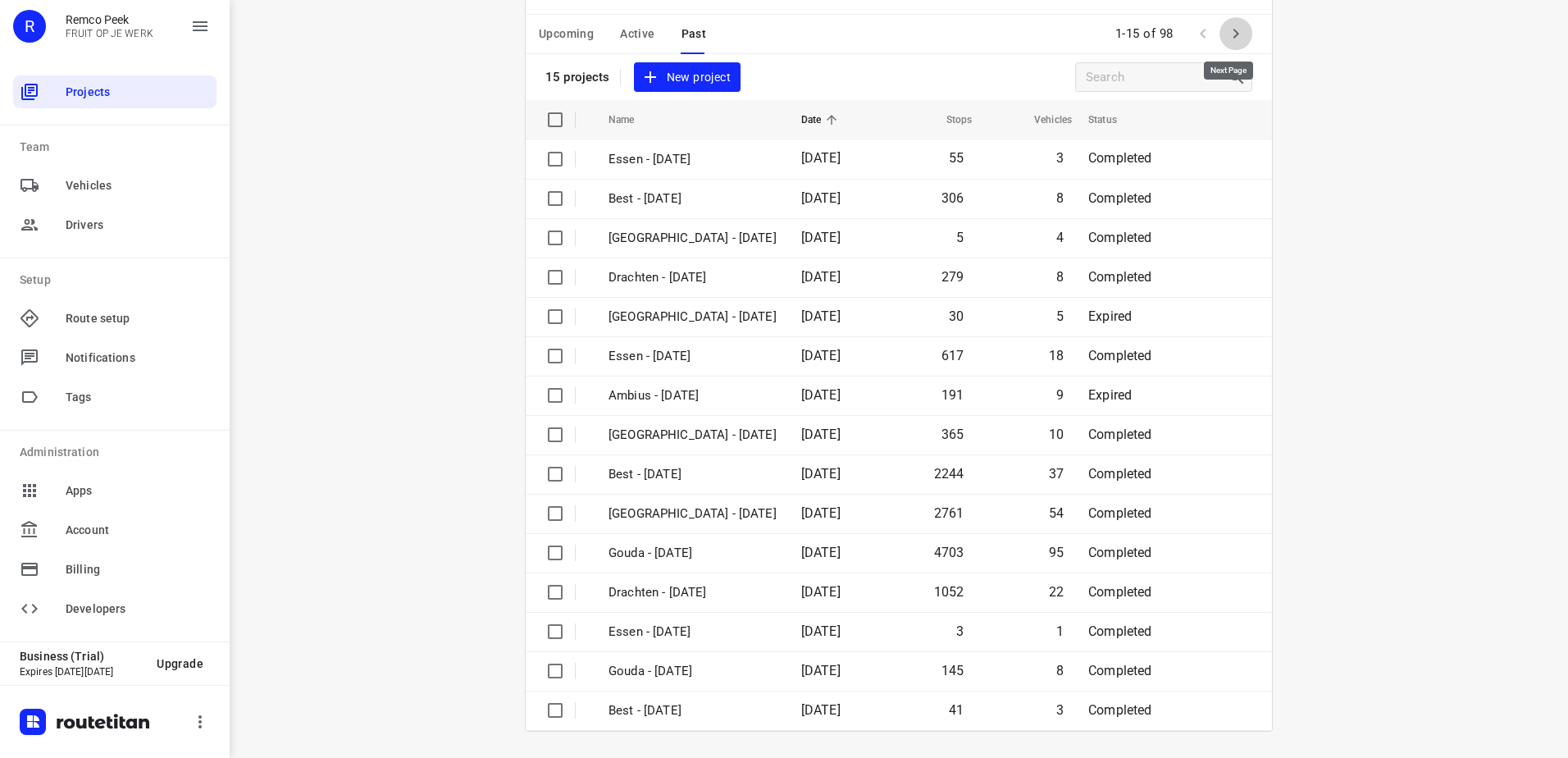
click at [1236, 36] on icon "button" at bounding box center [1235, 34] width 20 height 20
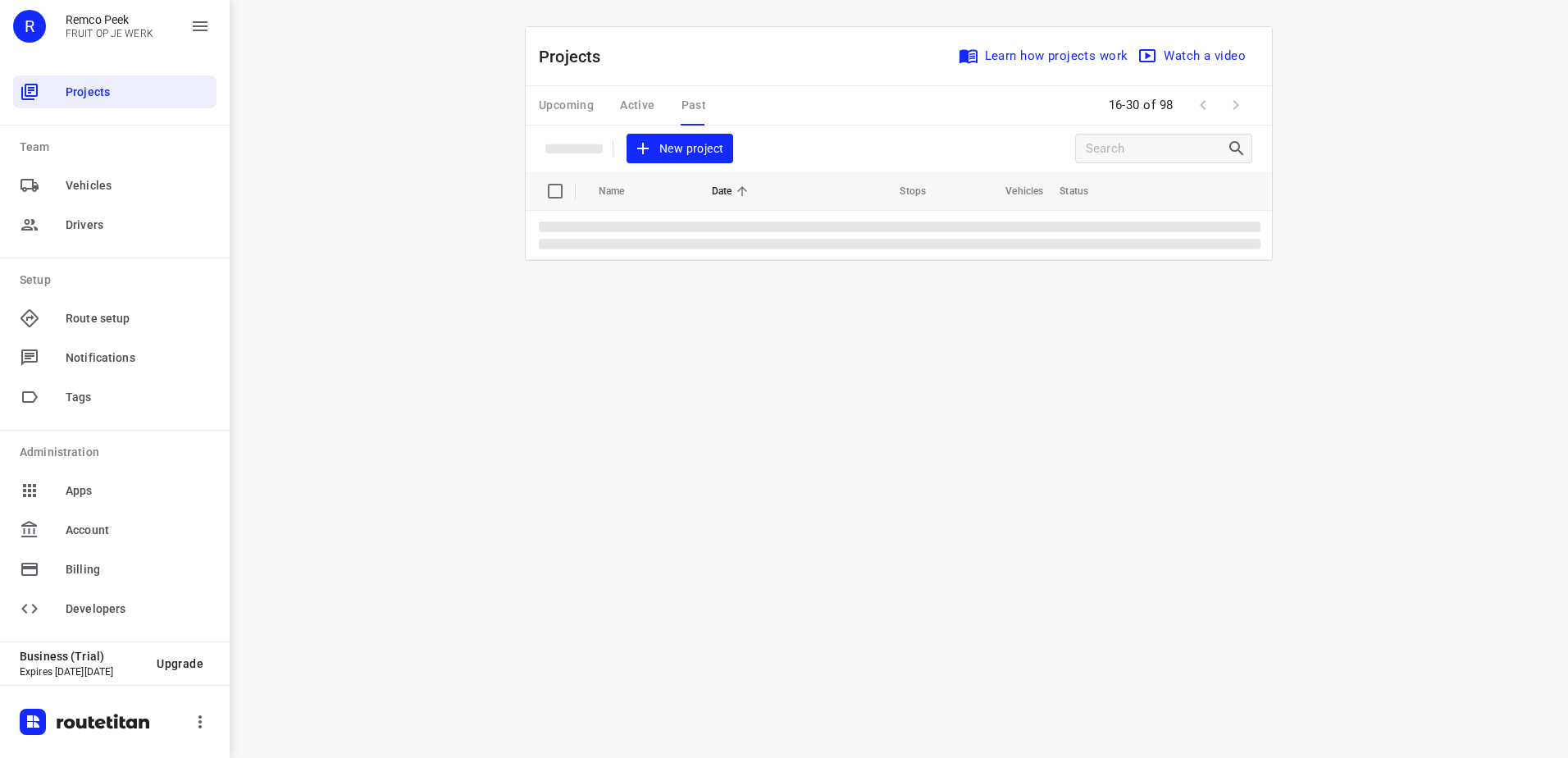
scroll to position [0, 0]
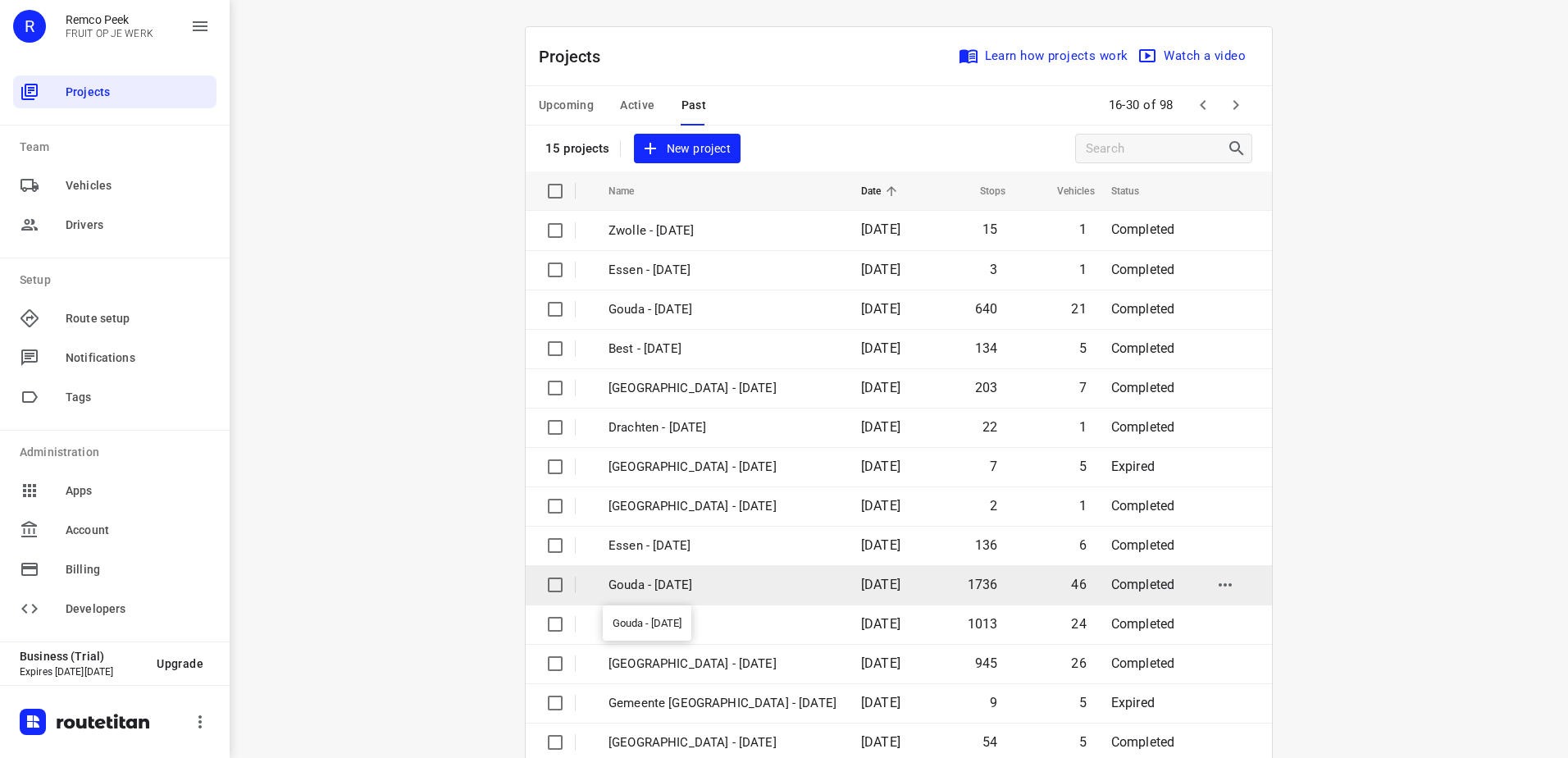
click at [773, 577] on p "Gouda - [DATE]" at bounding box center [721, 585] width 227 height 19
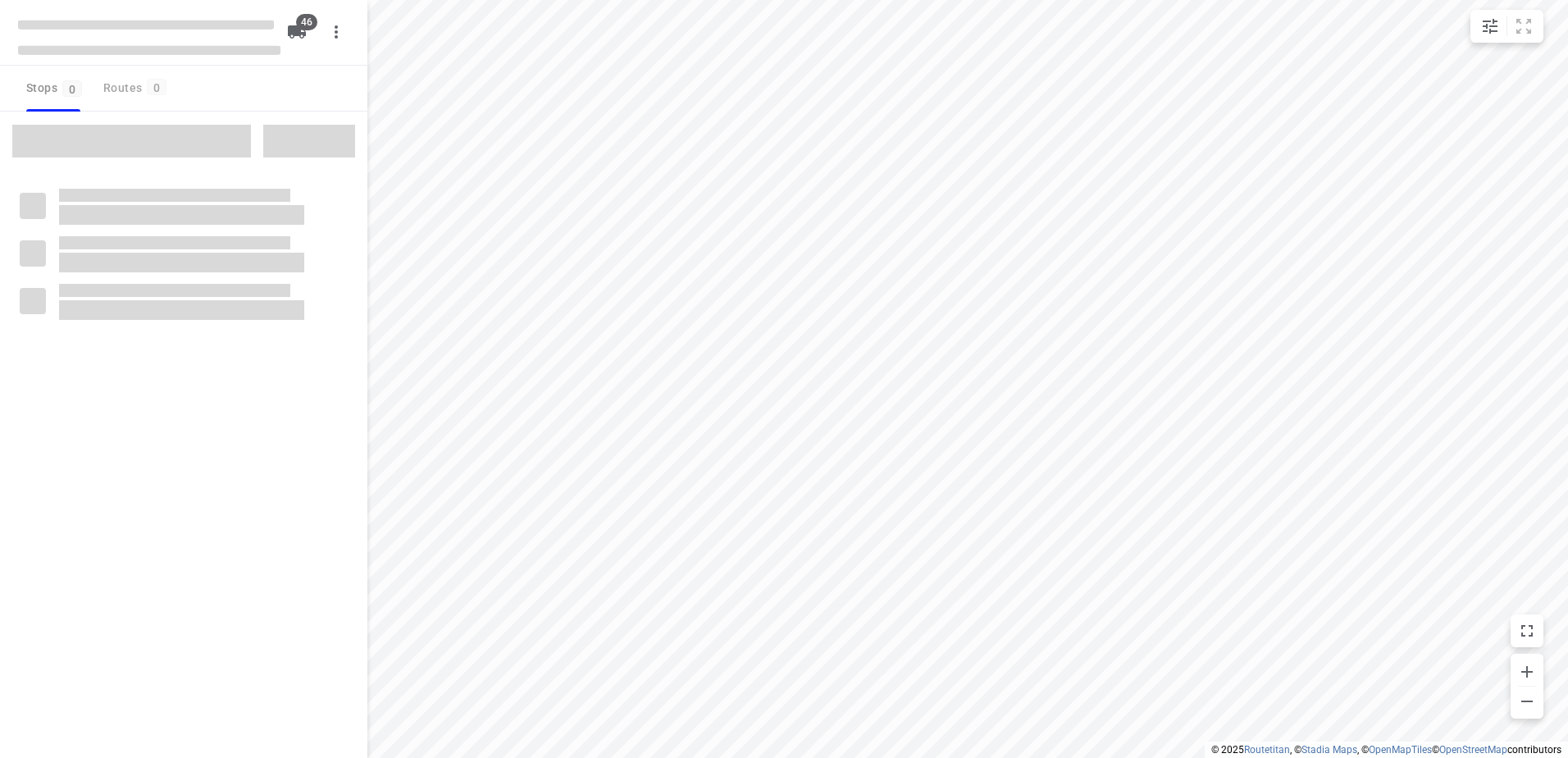
type input "distance"
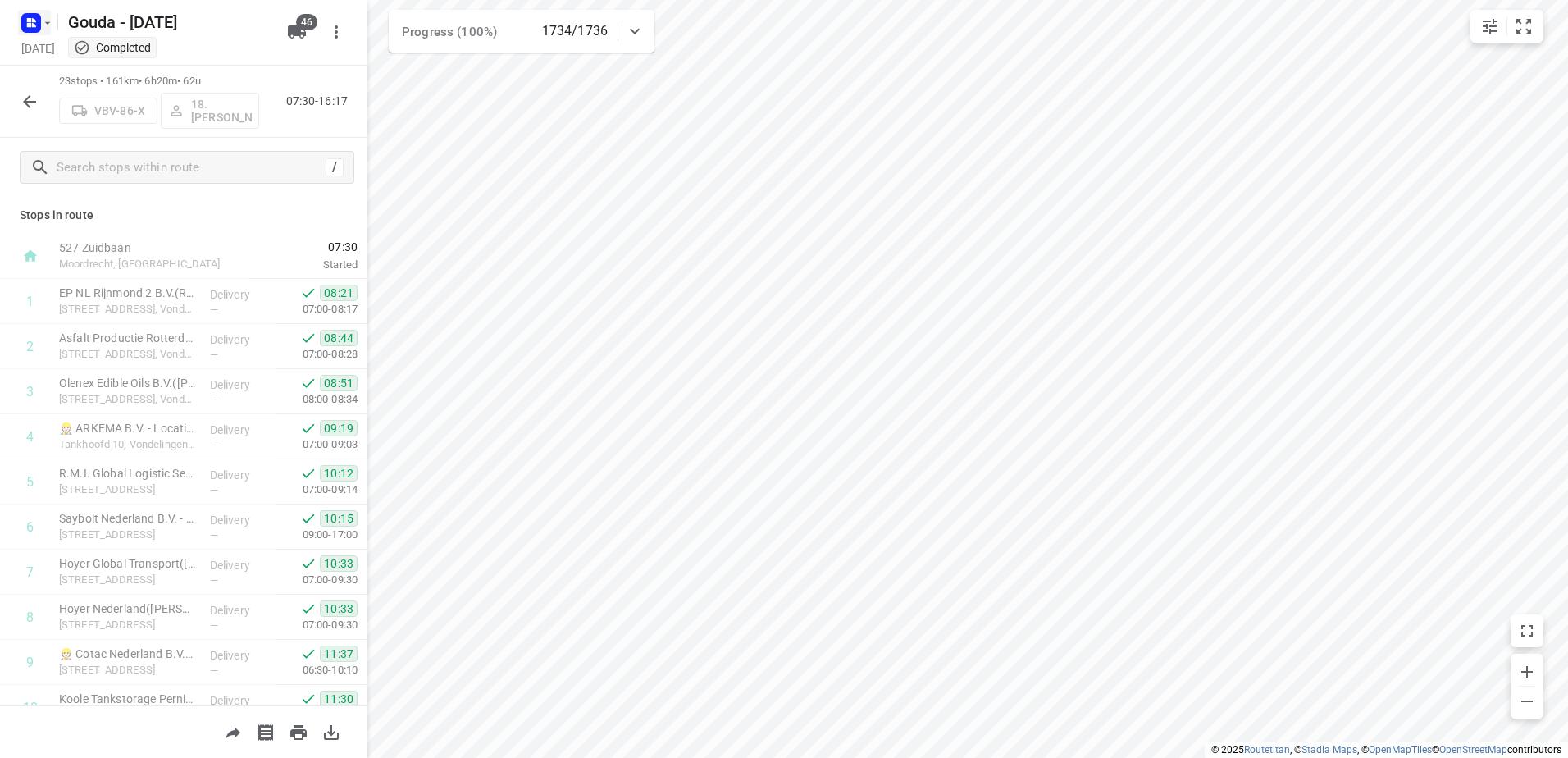
click at [35, 24] on rect "button" at bounding box center [32, 23] width 20 height 20
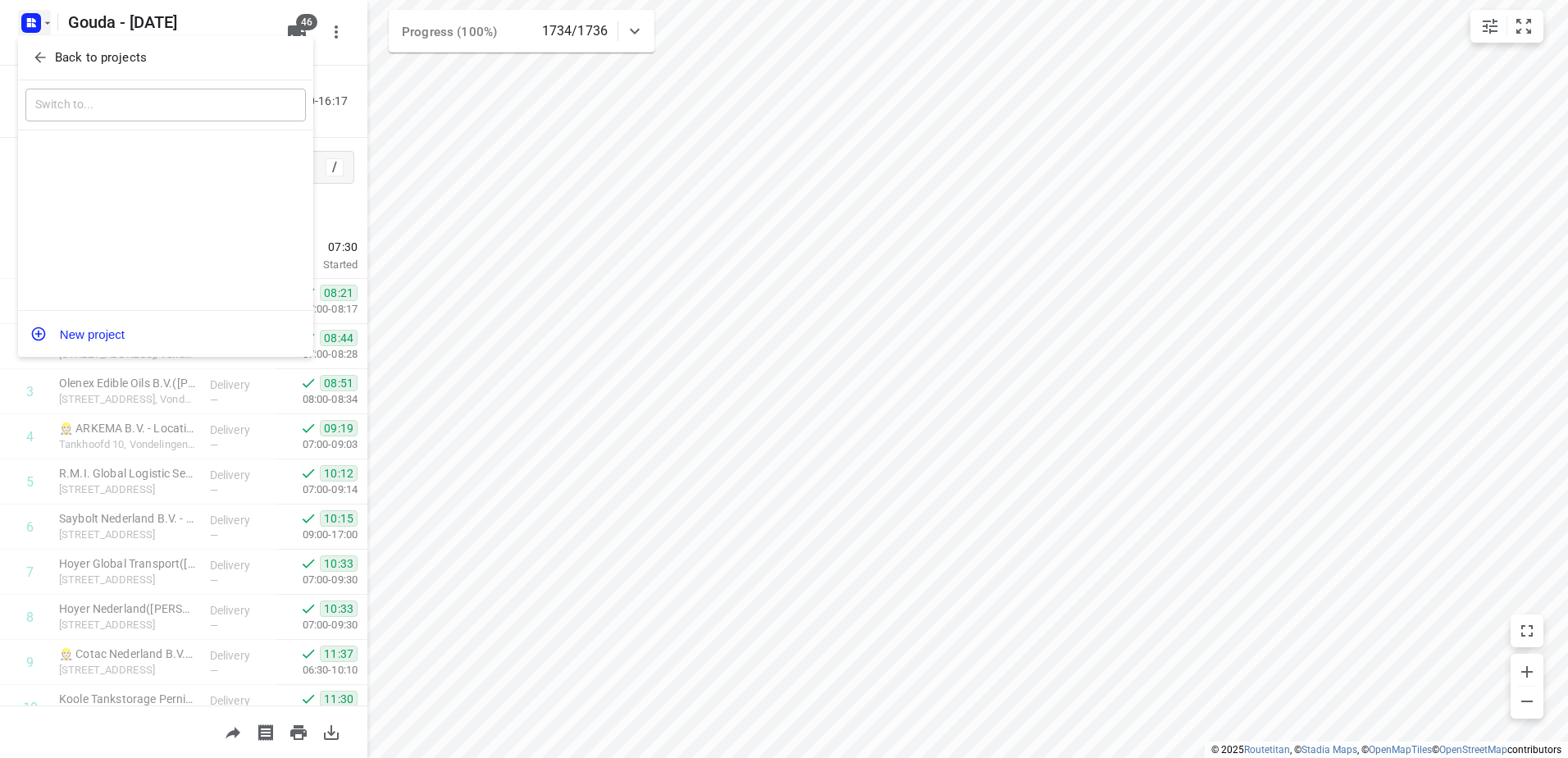
click at [56, 53] on p "Back to projects" at bounding box center [101, 57] width 92 height 19
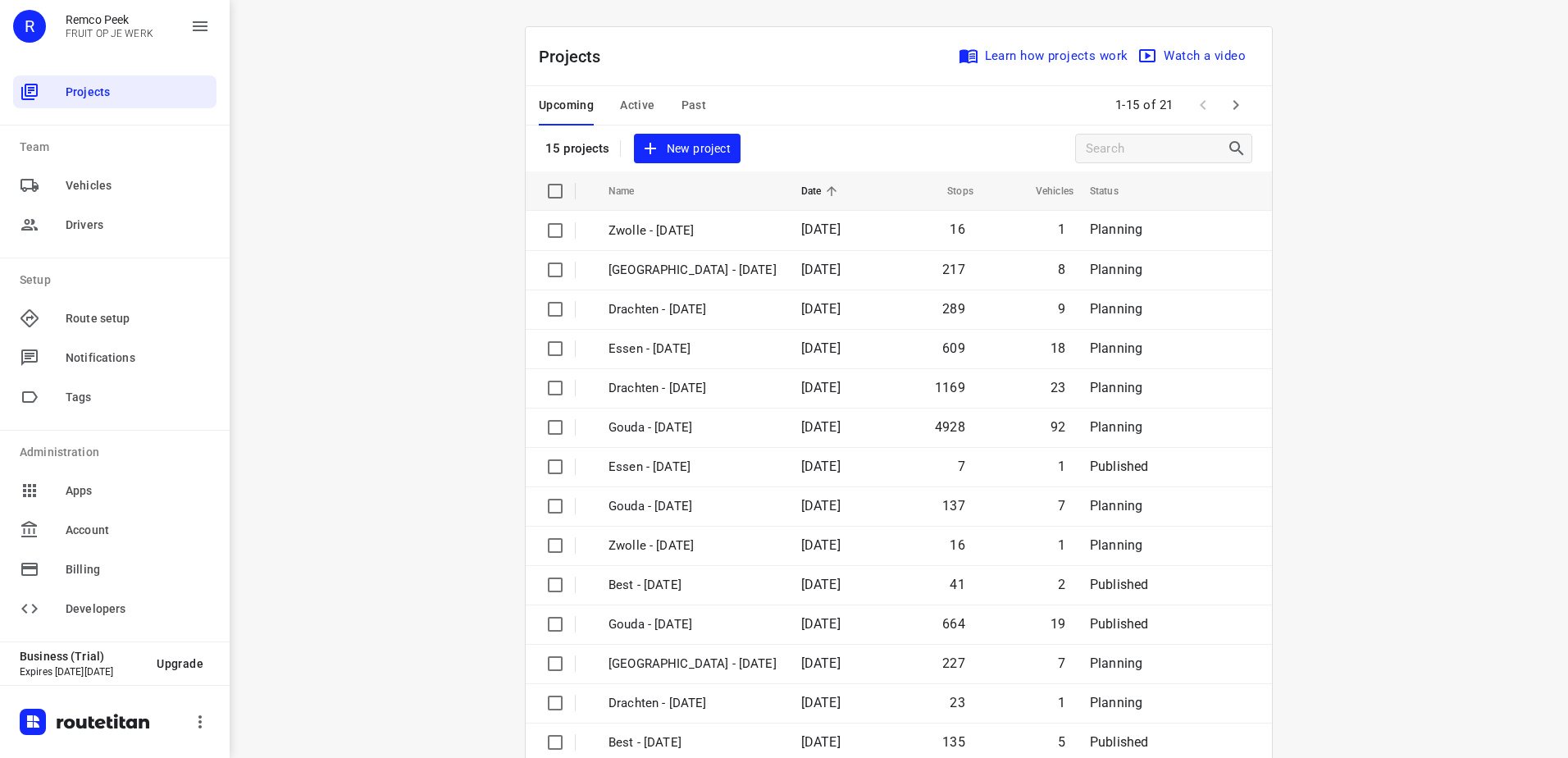
click at [687, 102] on span "Past" at bounding box center [694, 105] width 25 height 21
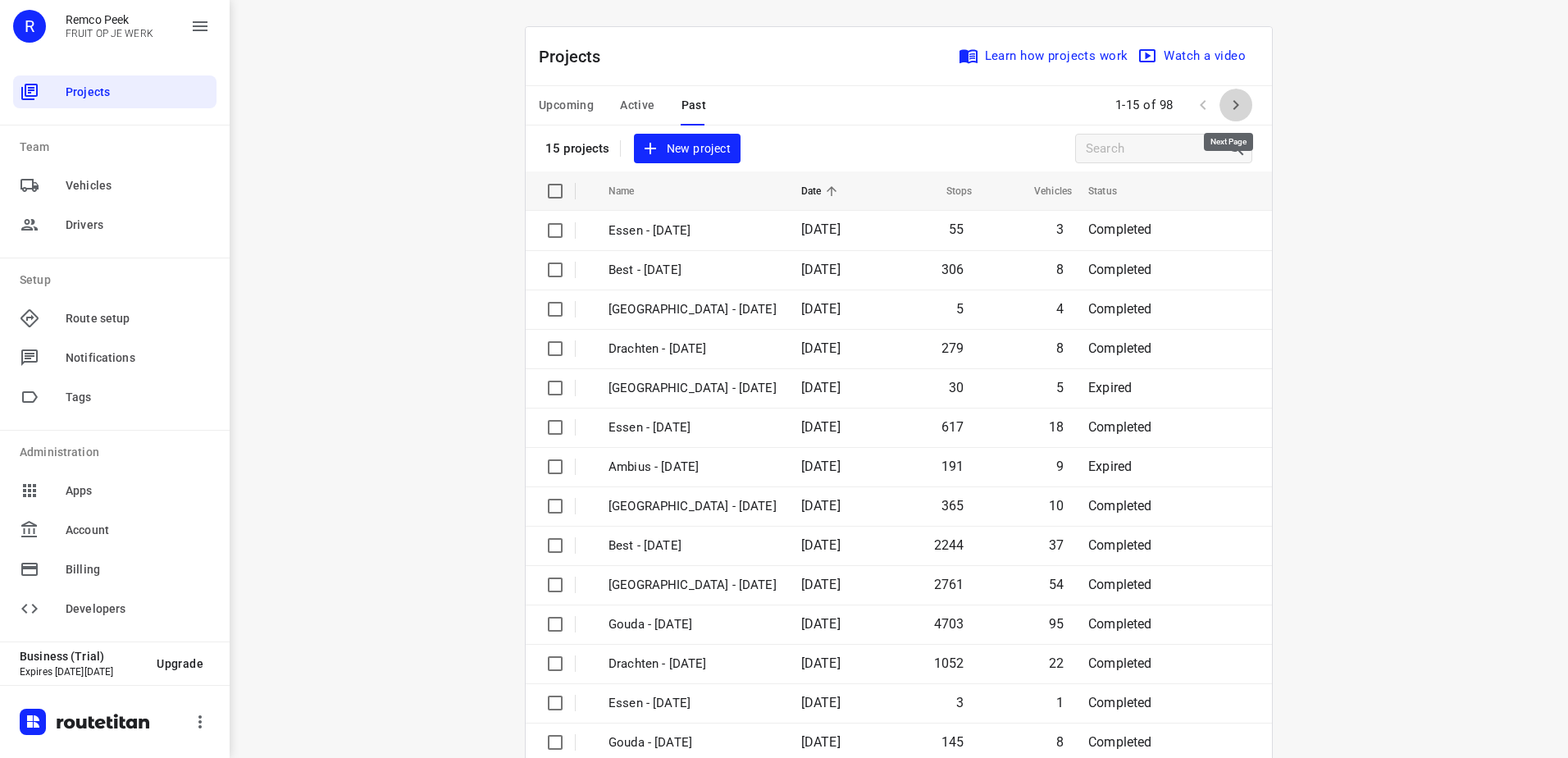
click at [1237, 105] on icon "button" at bounding box center [1235, 105] width 20 height 20
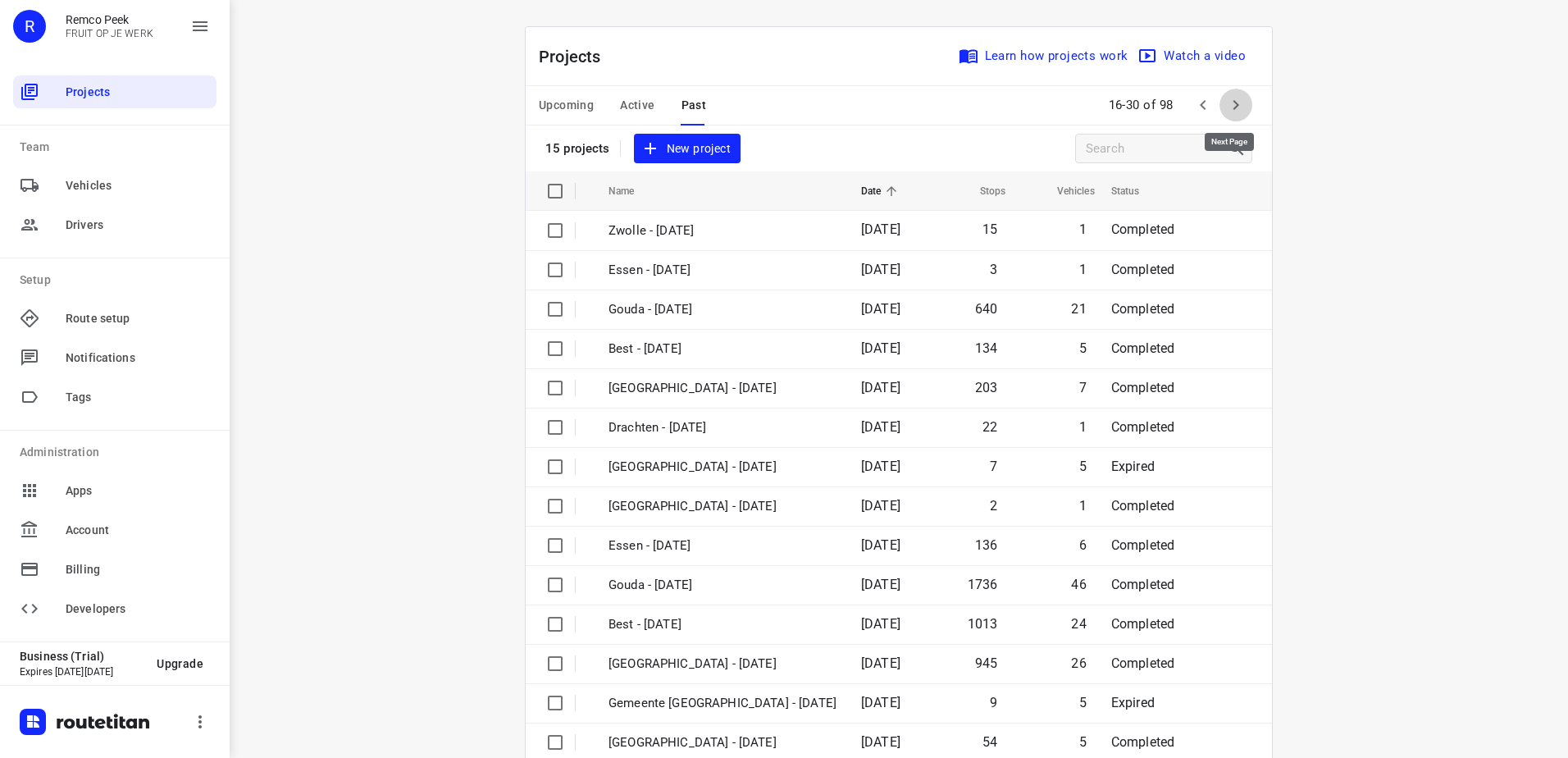
click at [1237, 105] on icon "button" at bounding box center [1235, 105] width 20 height 20
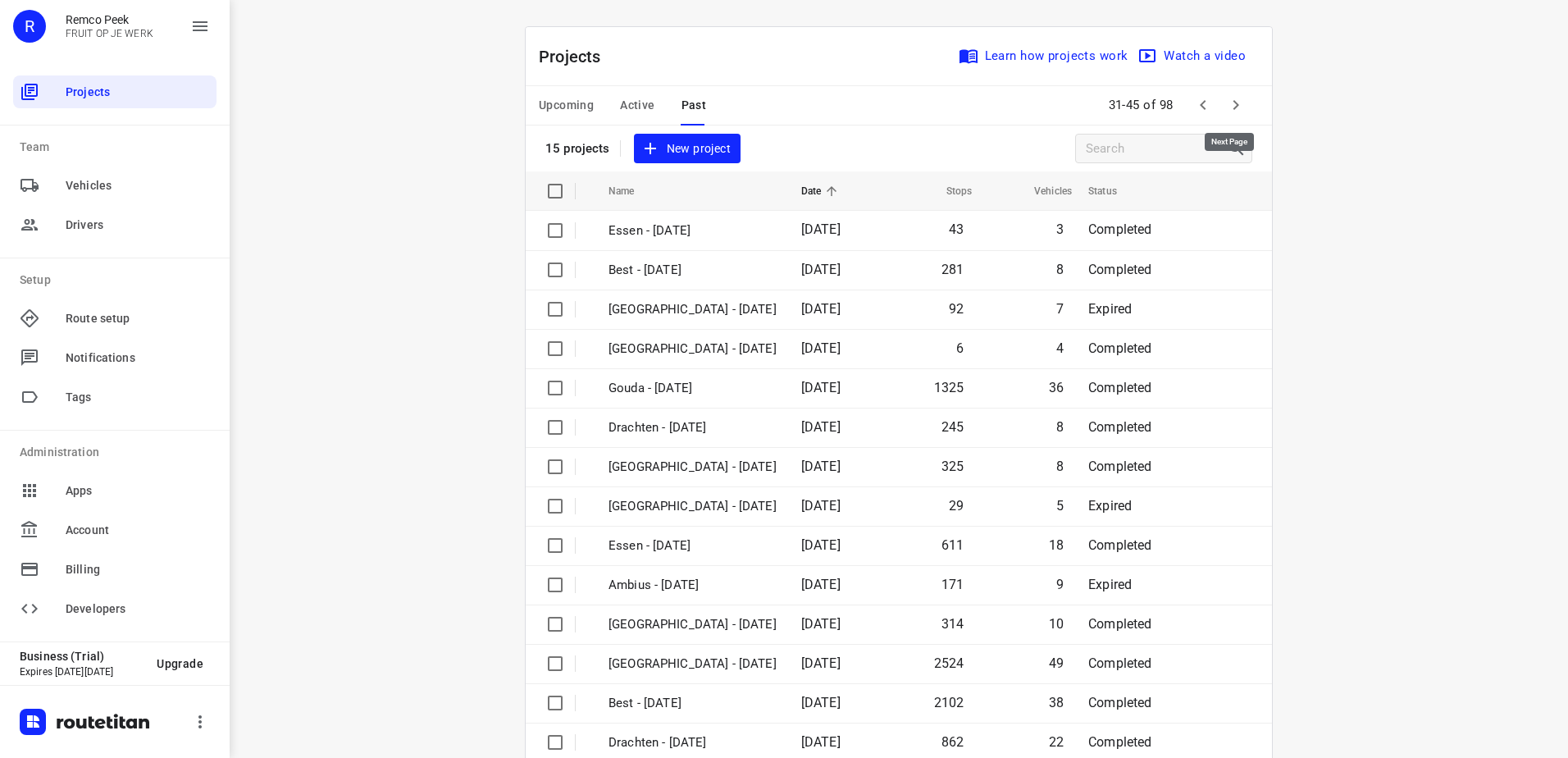
click at [1237, 105] on icon "button" at bounding box center [1235, 105] width 20 height 20
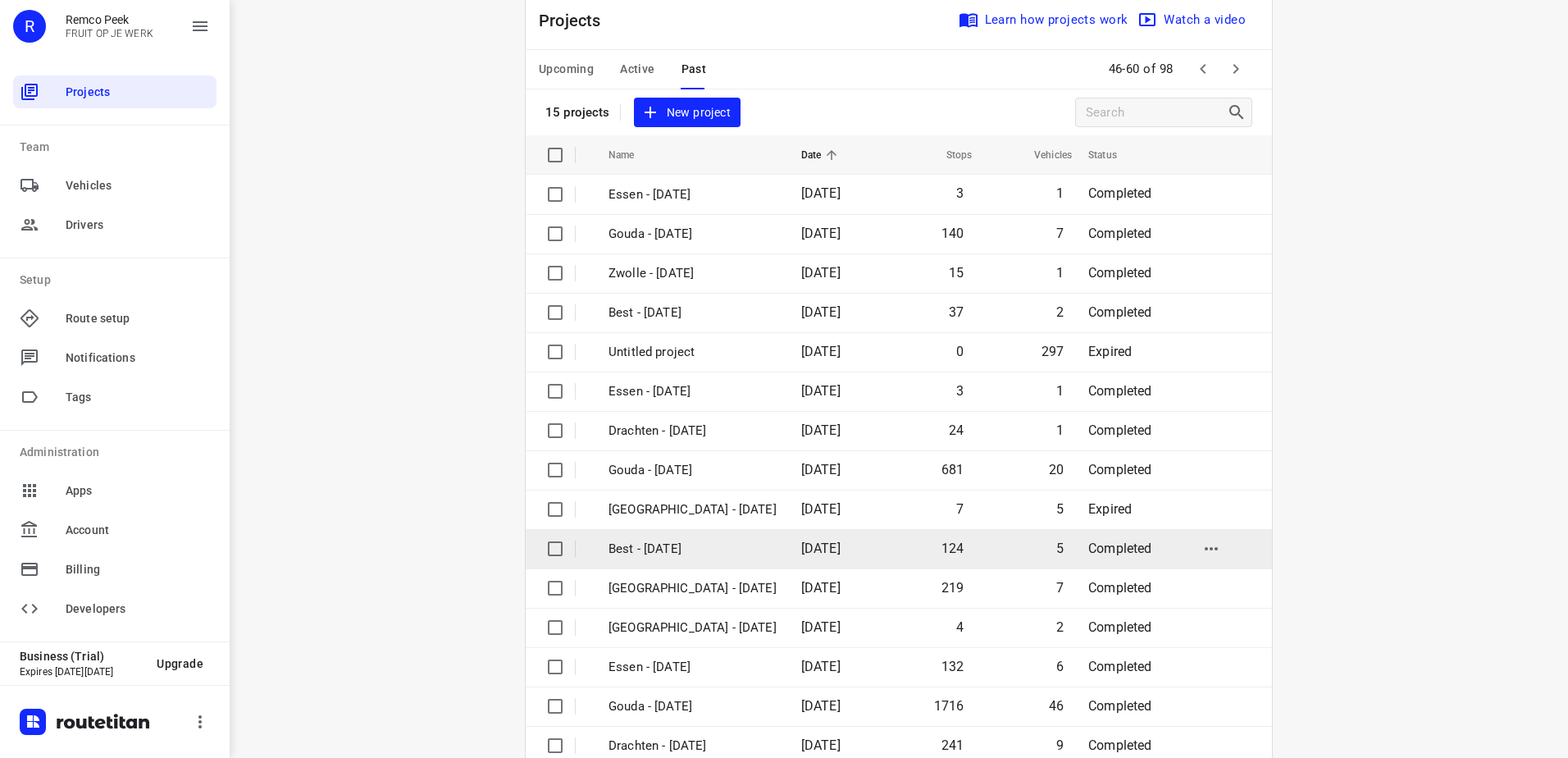
scroll to position [72, 0]
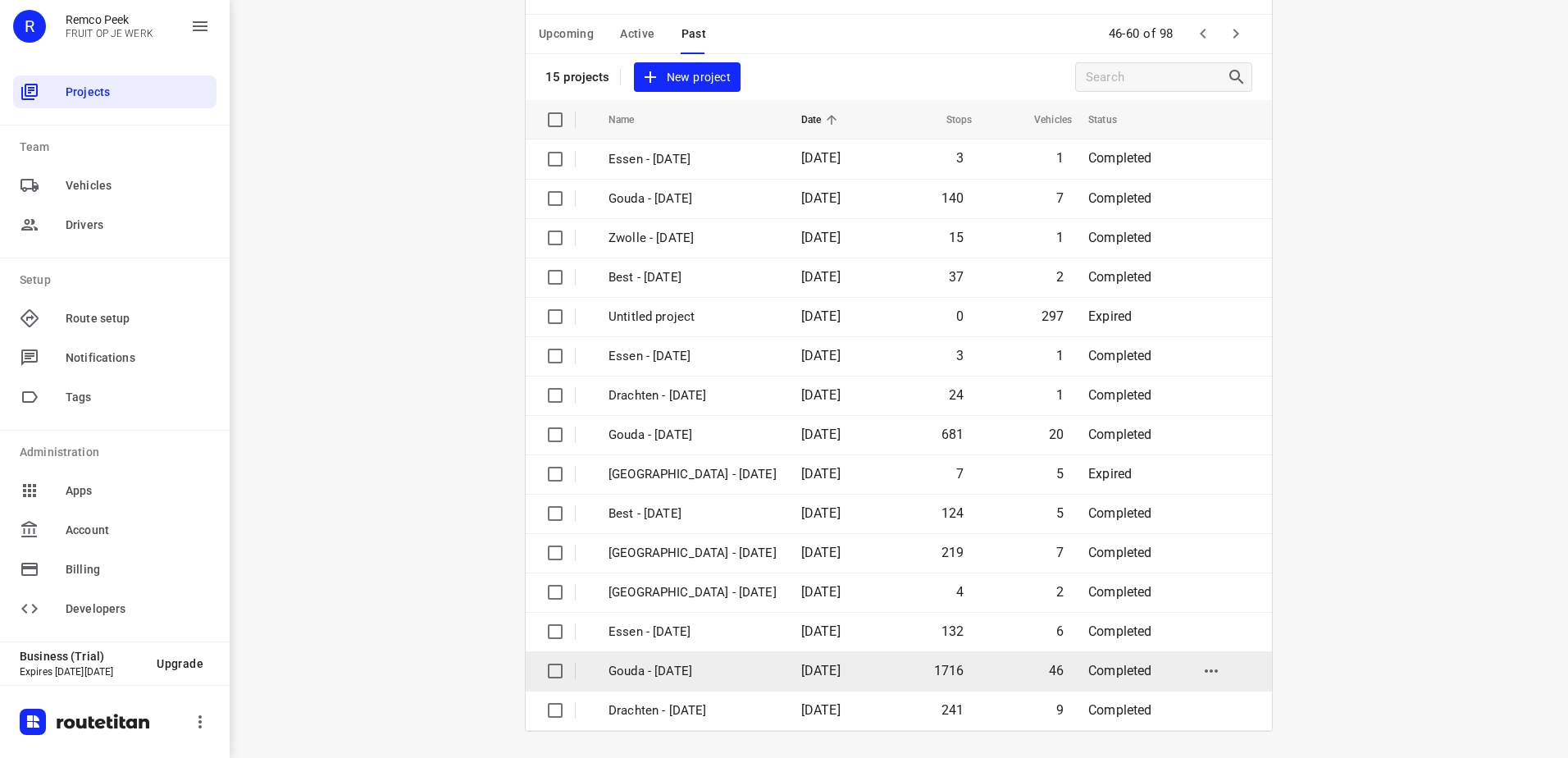
click at [732, 675] on p "Gouda - [DATE]" at bounding box center [692, 671] width 168 height 19
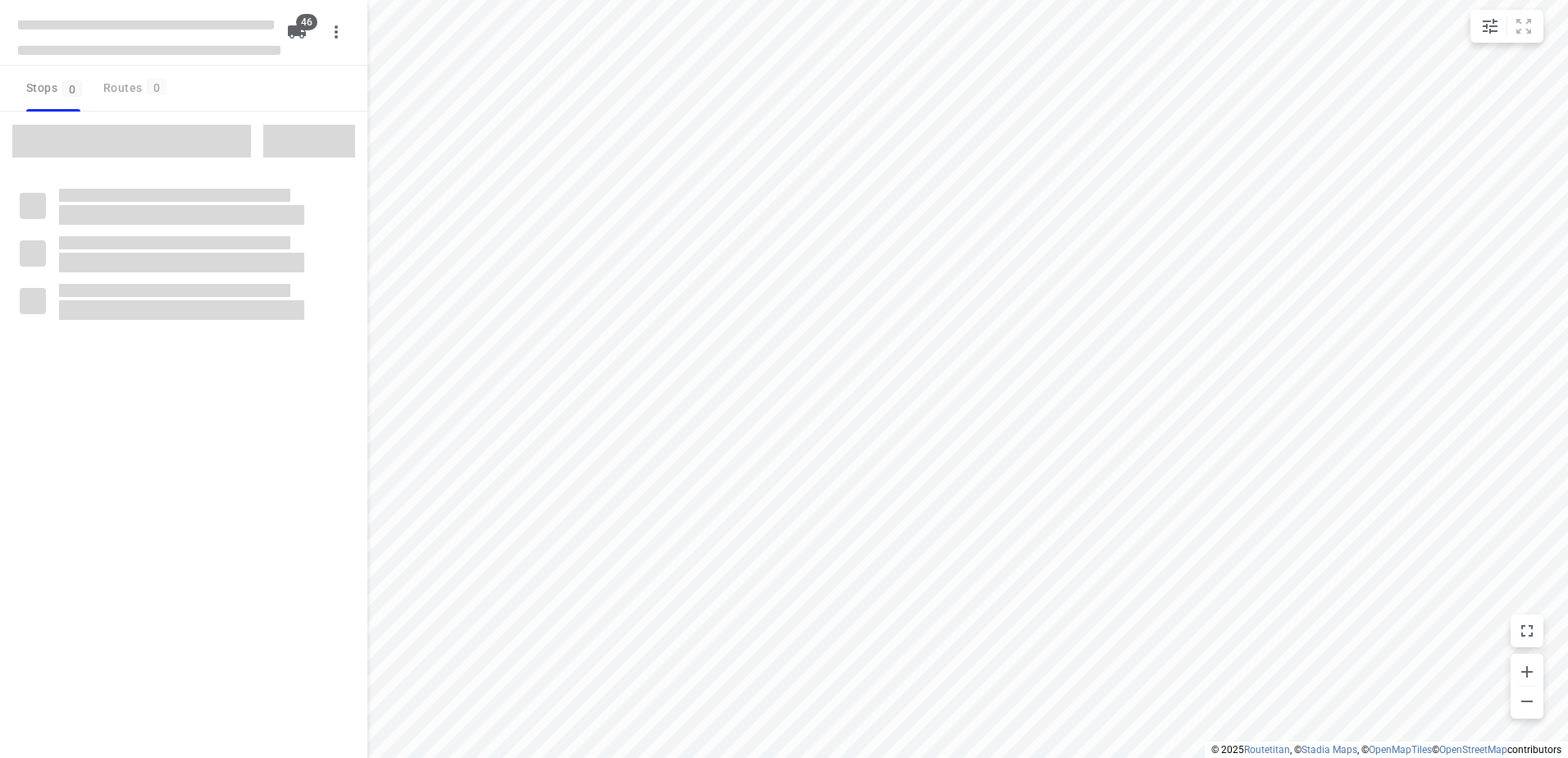
type input "distance"
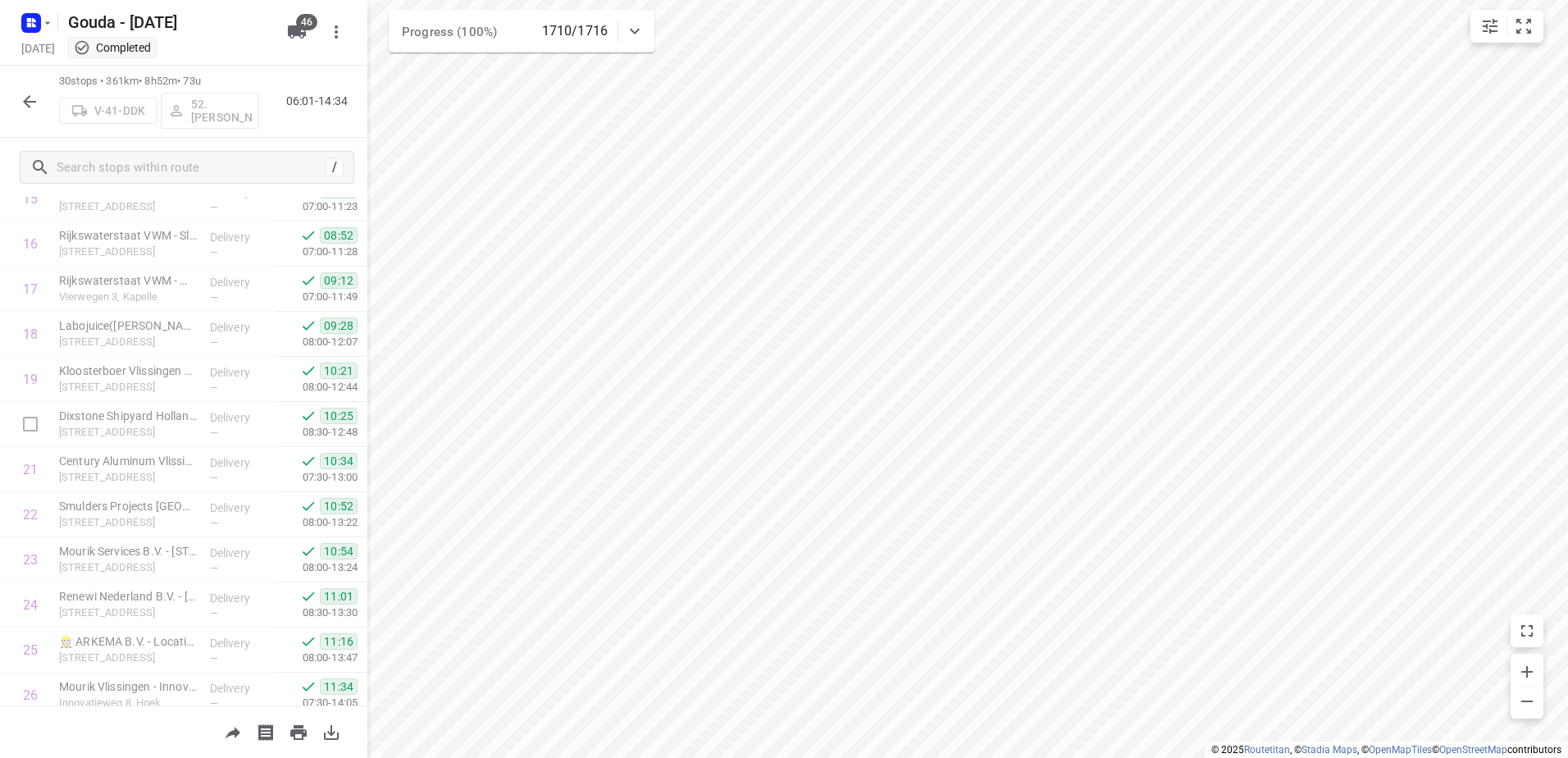
scroll to position [972, 0]
